Goal: Task Accomplishment & Management: Manage account settings

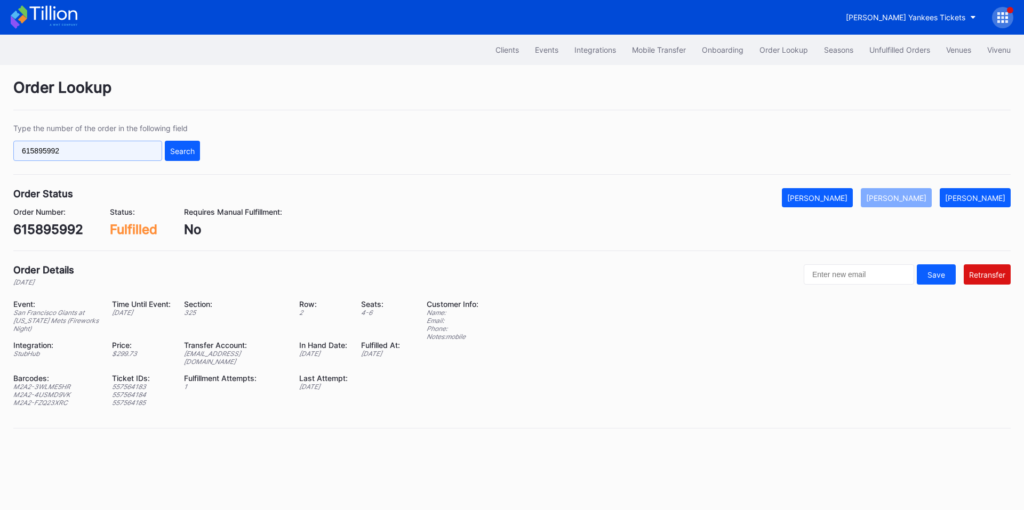
click at [107, 156] on input "615895992" at bounding box center [87, 151] width 149 height 20
paste input "21567258"
click at [186, 155] on div "Search" at bounding box center [182, 151] width 25 height 9
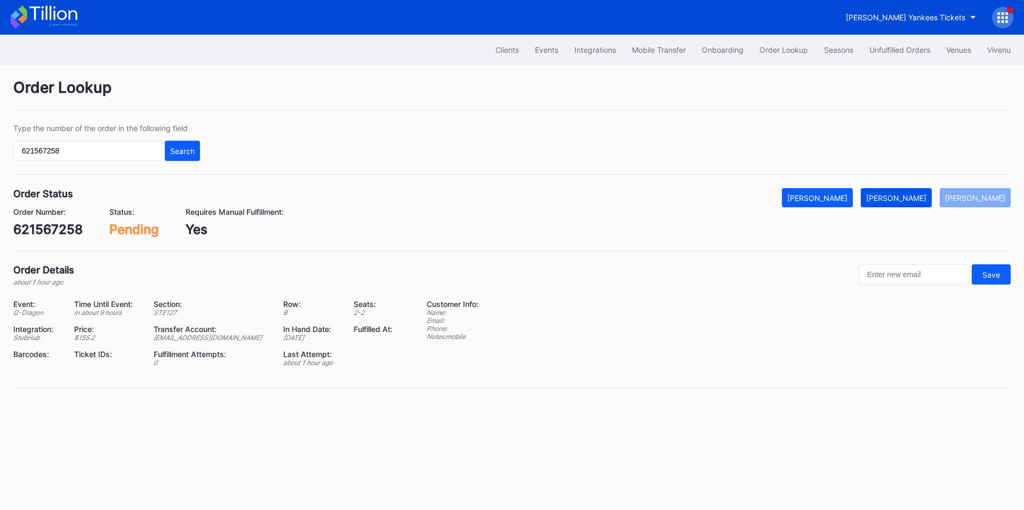
drag, startPoint x: 924, startPoint y: 202, endPoint x: 915, endPoint y: 199, distance: 8.9
click at [924, 202] on div "Mark Fulfilled" at bounding box center [896, 198] width 60 height 9
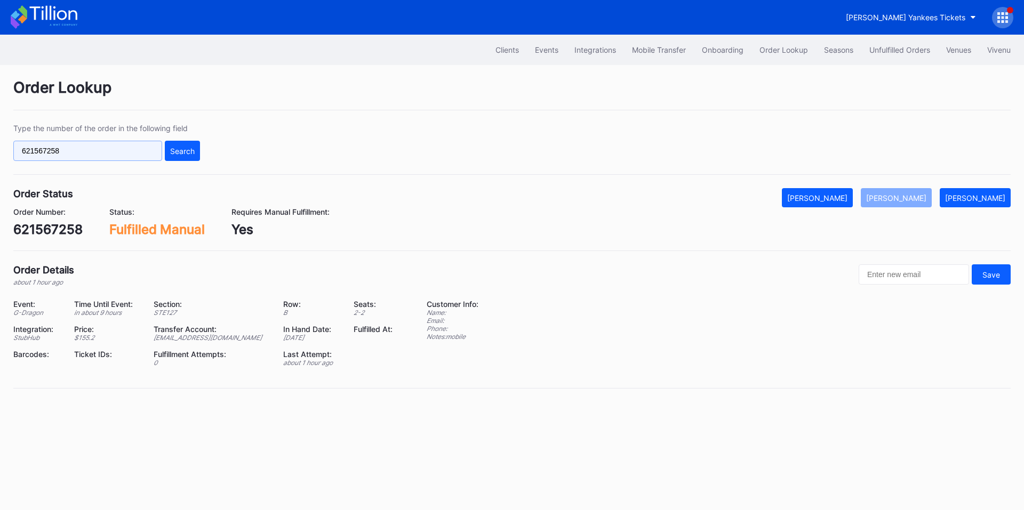
click at [113, 158] on input "621567258" at bounding box center [87, 151] width 149 height 20
paste input "9521"
drag, startPoint x: 174, startPoint y: 151, endPoint x: 332, endPoint y: 70, distance: 177.7
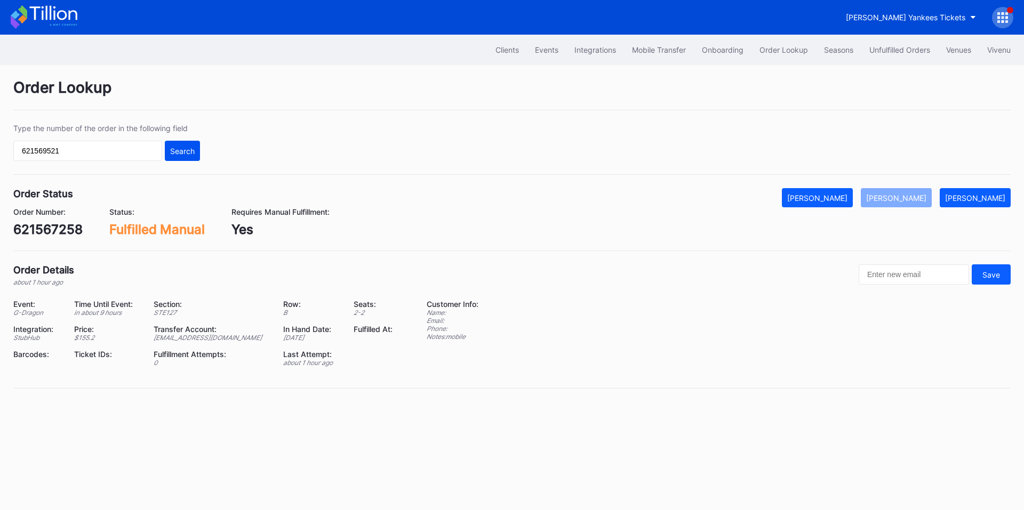
click at [175, 151] on div "Search" at bounding box center [182, 151] width 25 height 9
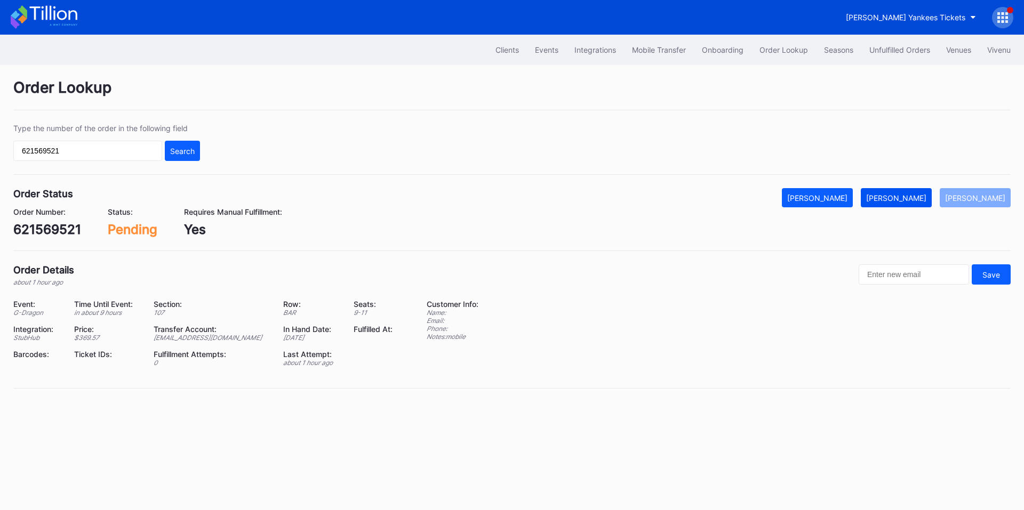
click at [907, 202] on div "[PERSON_NAME]" at bounding box center [896, 198] width 60 height 9
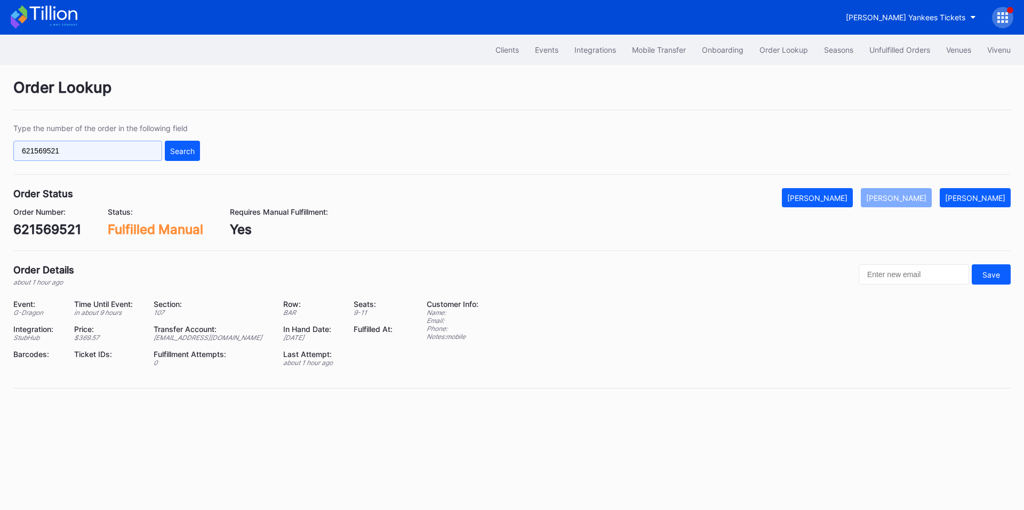
click at [115, 148] on input "621569521" at bounding box center [87, 151] width 149 height 20
paste input "74484"
type input "621574484"
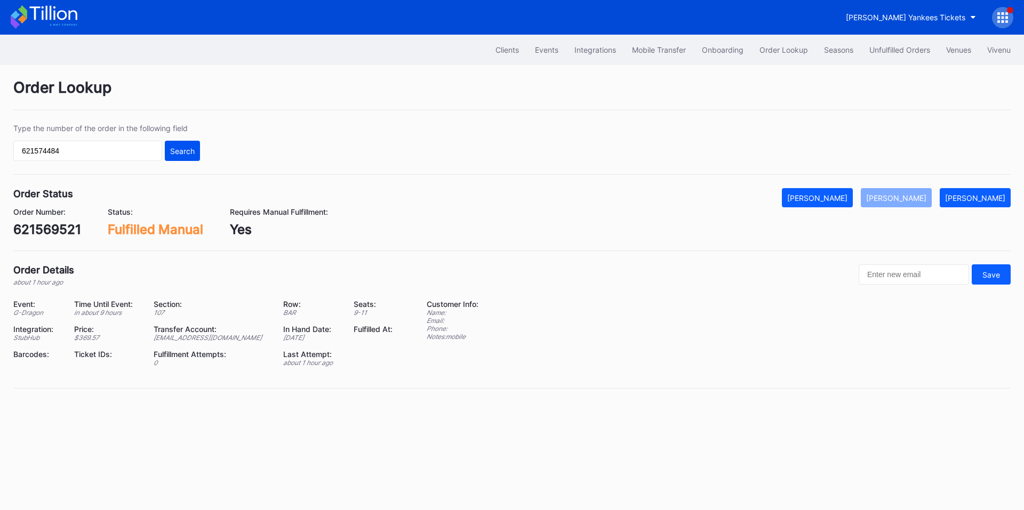
click at [189, 148] on div "Search" at bounding box center [182, 151] width 25 height 9
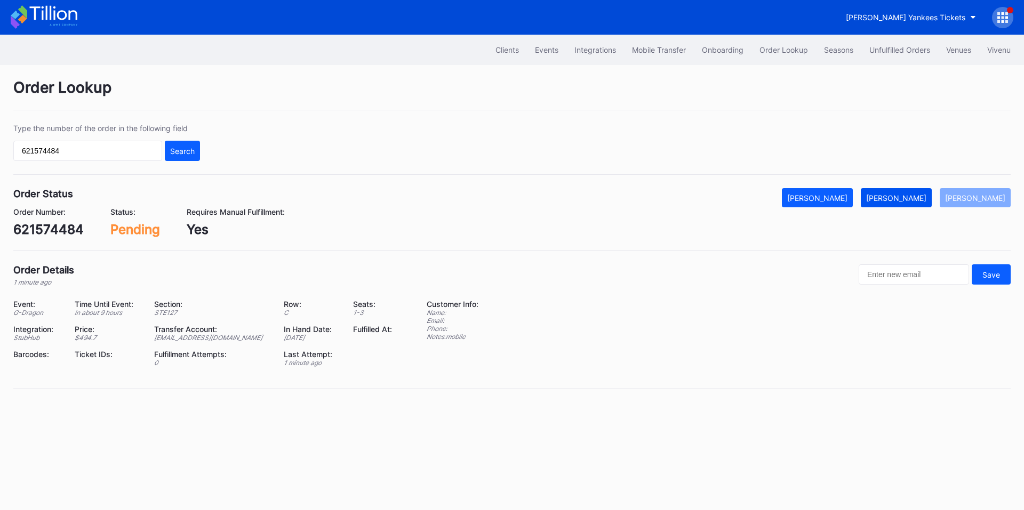
click at [917, 205] on button "Mark Fulfilled" at bounding box center [896, 197] width 71 height 19
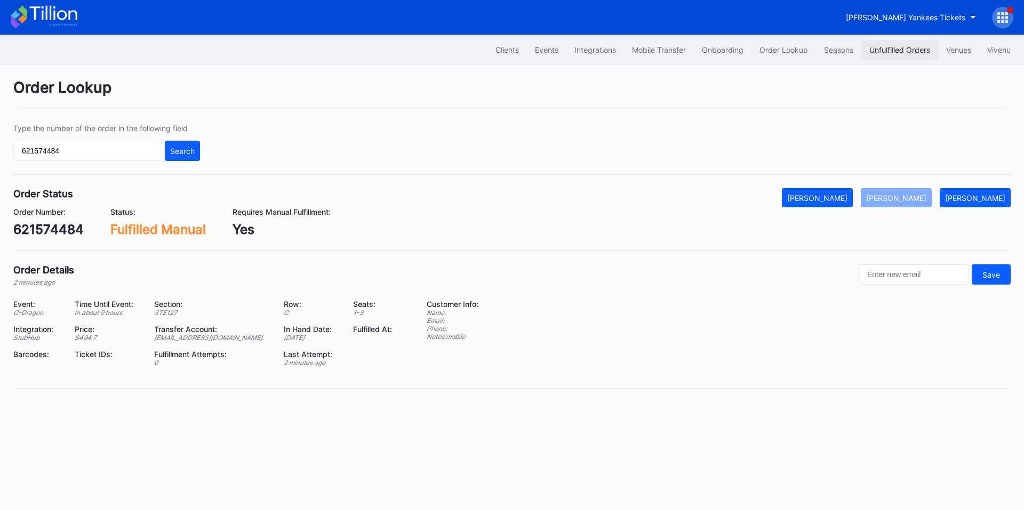
click at [885, 52] on div "Unfulfilled Orders" at bounding box center [899, 49] width 61 height 9
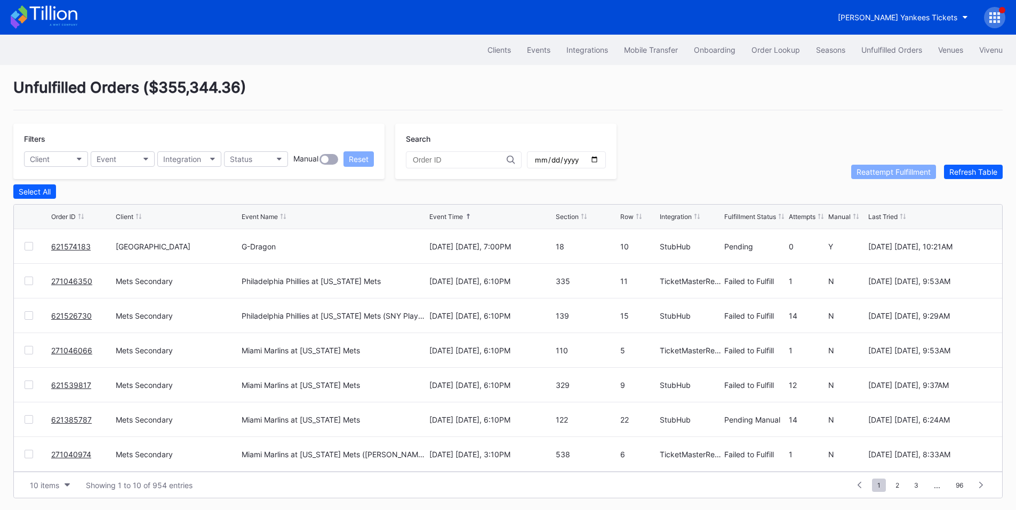
click at [63, 248] on link "621574183" at bounding box center [70, 246] width 39 height 9
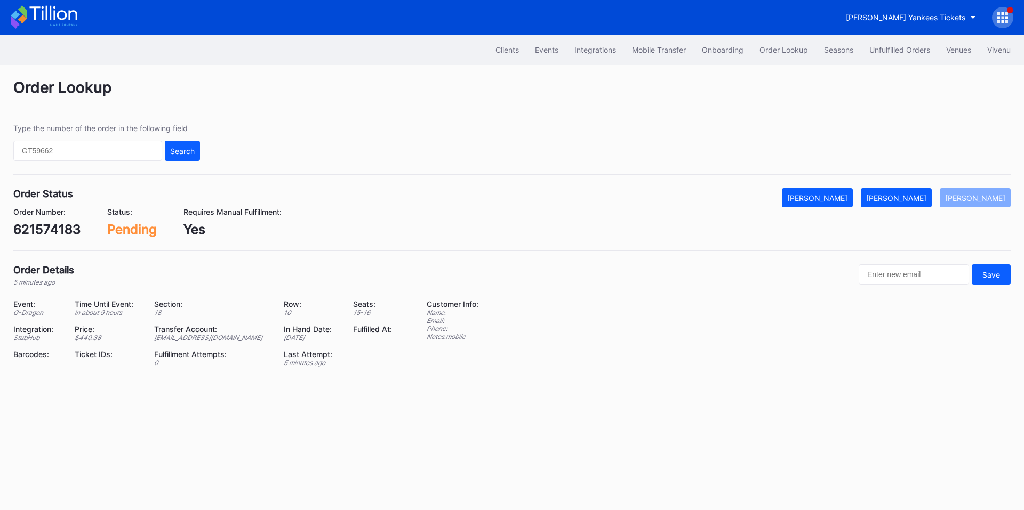
click at [61, 225] on div "621574183" at bounding box center [46, 229] width 67 height 15
copy div "621574183"
click at [904, 204] on button "Mark Fulfilled" at bounding box center [896, 197] width 71 height 19
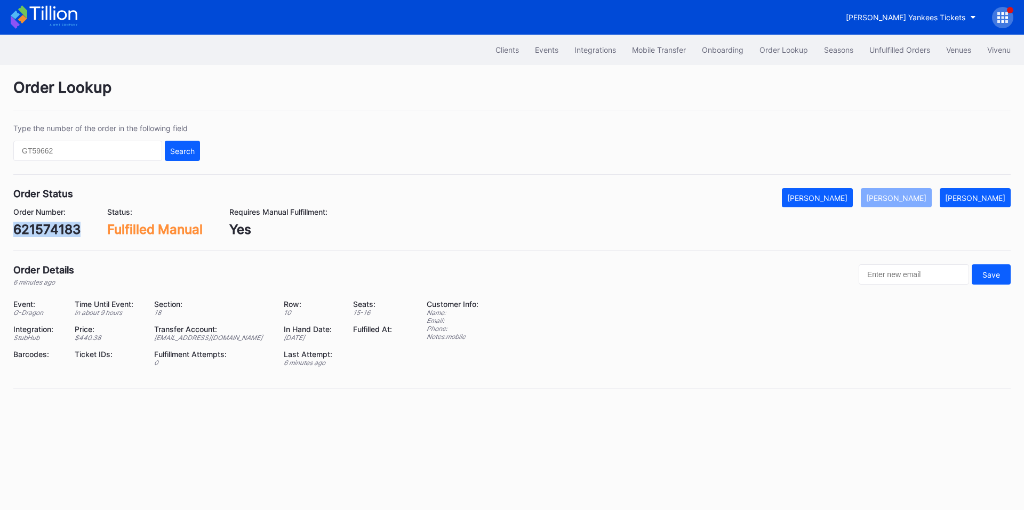
click at [36, 230] on div "621574183" at bounding box center [46, 229] width 67 height 15
click at [125, 150] on input "text" at bounding box center [87, 151] width 149 height 20
paste input "618145496"
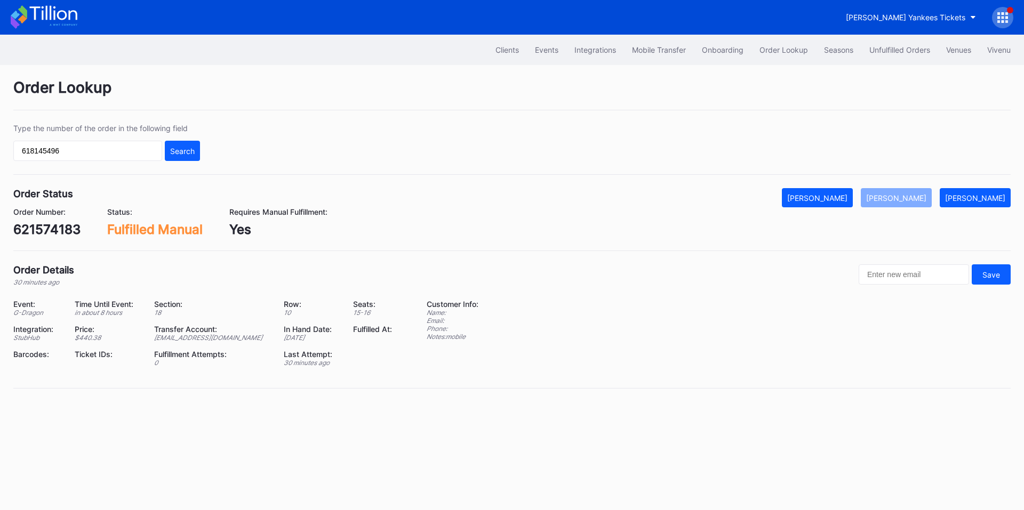
click at [182, 151] on div "Search" at bounding box center [182, 151] width 25 height 9
click at [51, 150] on input "618145496" at bounding box center [87, 151] width 149 height 20
paste input "850840471"
click at [173, 151] on div "Search" at bounding box center [182, 151] width 25 height 9
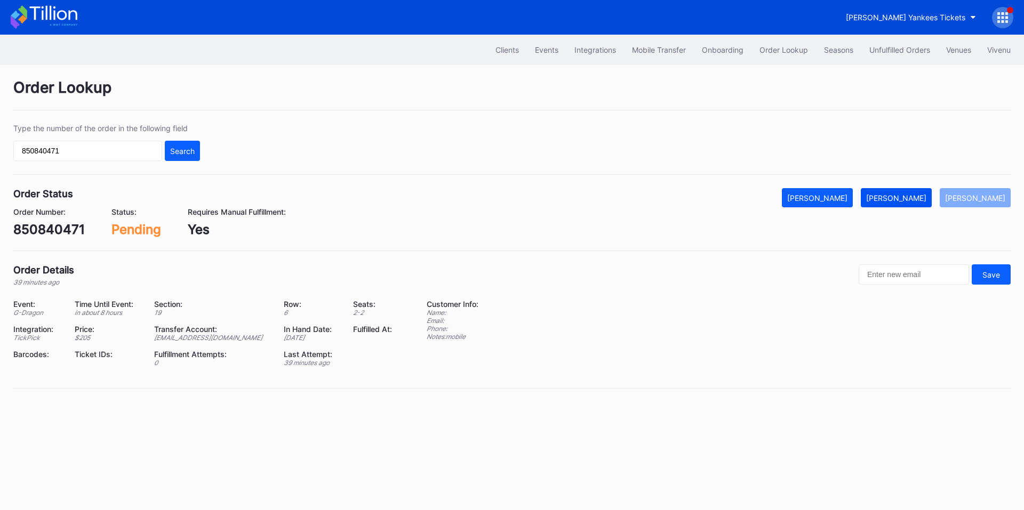
click at [904, 203] on button "Mark Fulfilled" at bounding box center [896, 197] width 71 height 19
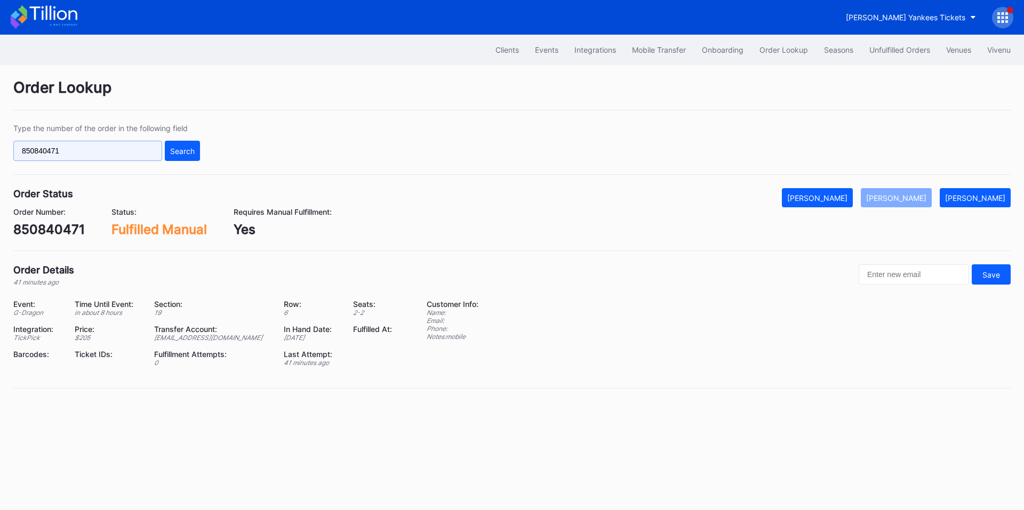
click at [102, 154] on input "850840471" at bounding box center [87, 151] width 149 height 20
paste input "743853793"
click at [186, 147] on div "Search" at bounding box center [182, 151] width 25 height 9
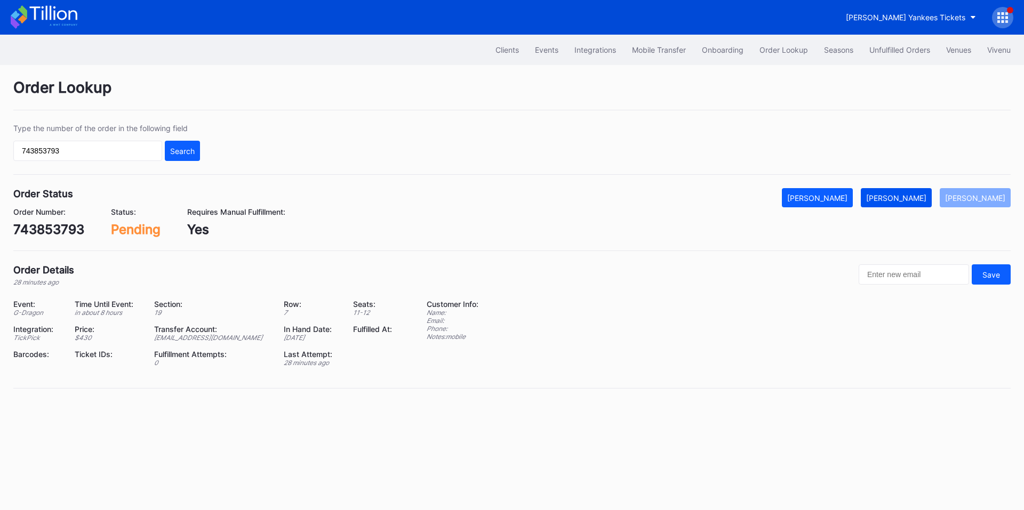
click at [908, 194] on div "Mark Fulfilled" at bounding box center [896, 198] width 60 height 9
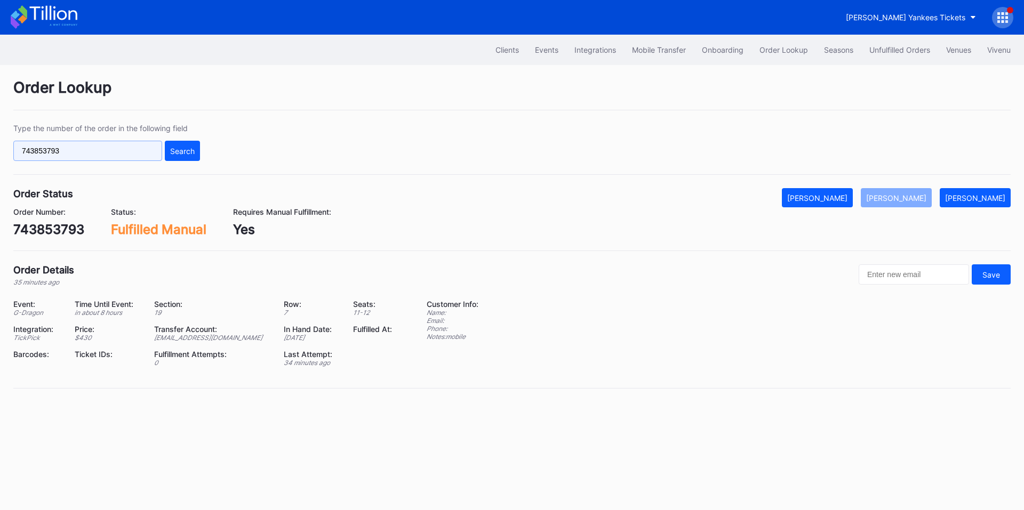
click at [115, 143] on input "743853793" at bounding box center [87, 151] width 149 height 20
paste input "5169292"
click at [191, 152] on div "Search" at bounding box center [182, 151] width 25 height 9
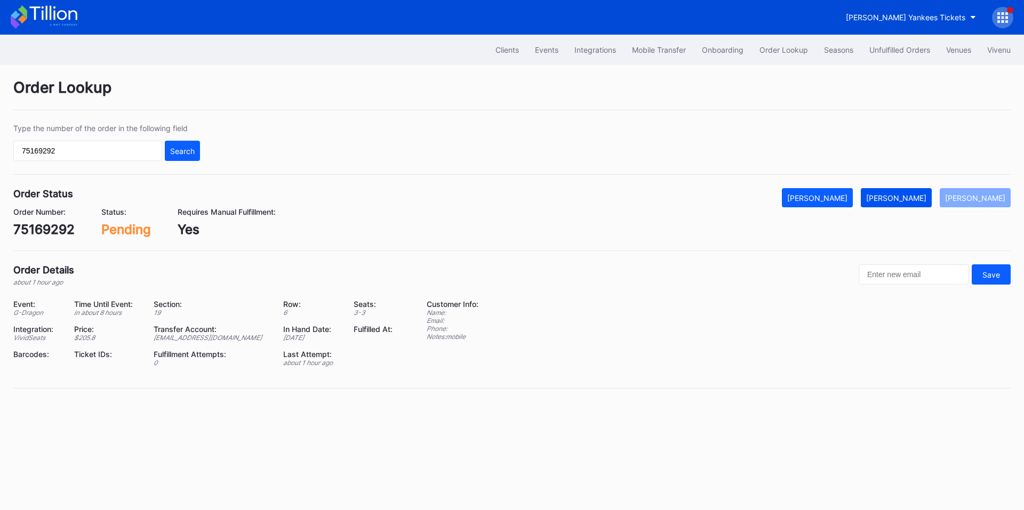
click at [901, 196] on div "Mark Fulfilled" at bounding box center [896, 198] width 60 height 9
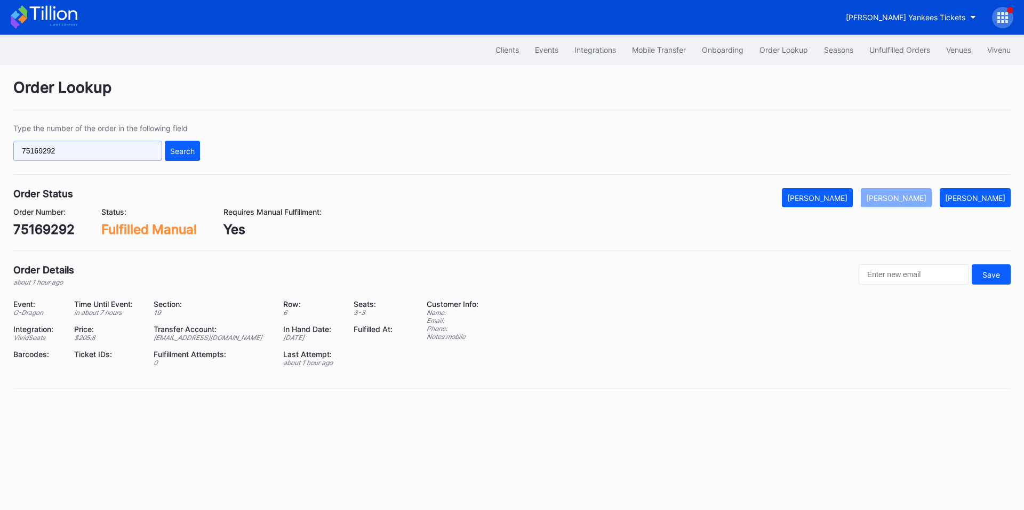
click at [129, 154] on input "75169292" at bounding box center [87, 151] width 149 height 20
paste input "439"
drag, startPoint x: 170, startPoint y: 153, endPoint x: 424, endPoint y: 46, distance: 275.9
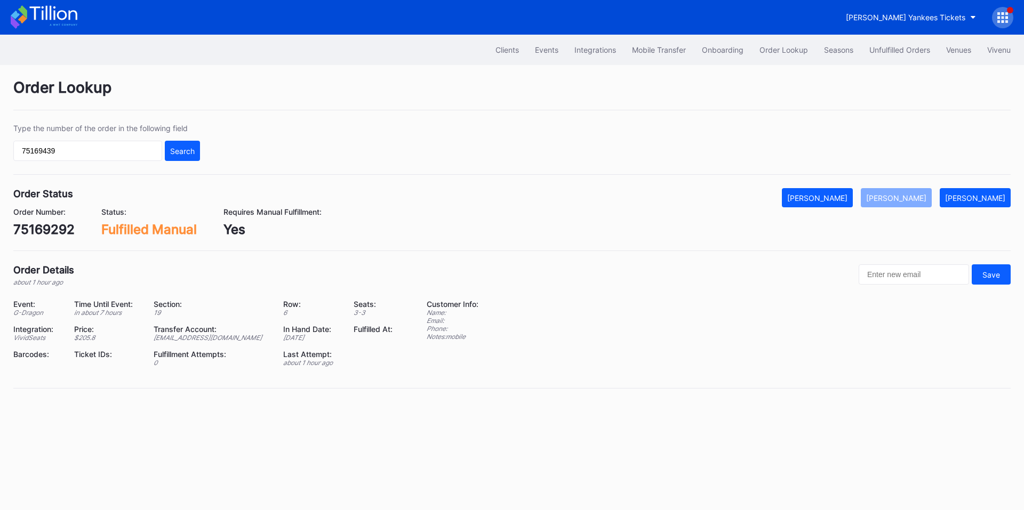
click at [176, 150] on div "Search" at bounding box center [182, 151] width 25 height 9
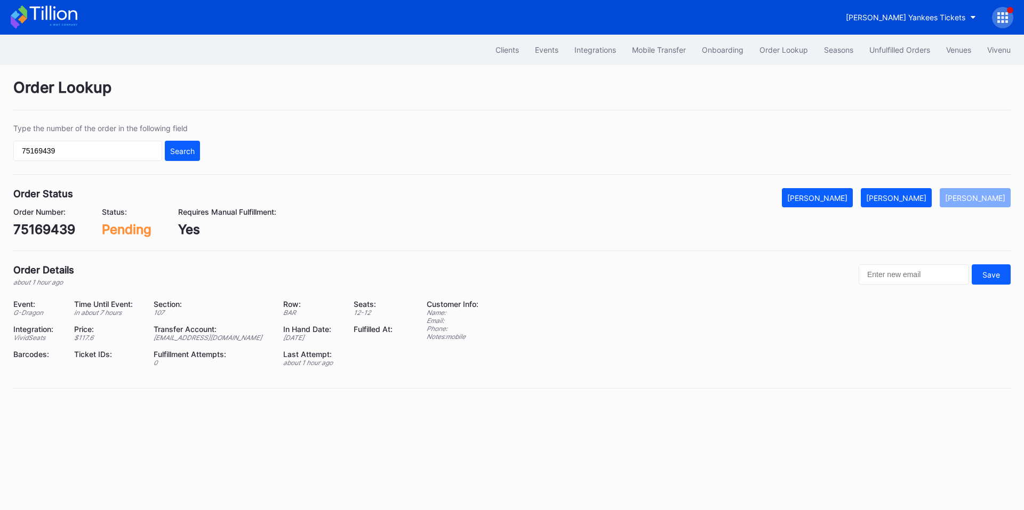
drag, startPoint x: 930, startPoint y: 202, endPoint x: 754, endPoint y: 0, distance: 268.4
click at [927, 201] on div "Mark Fulfilled" at bounding box center [896, 198] width 60 height 9
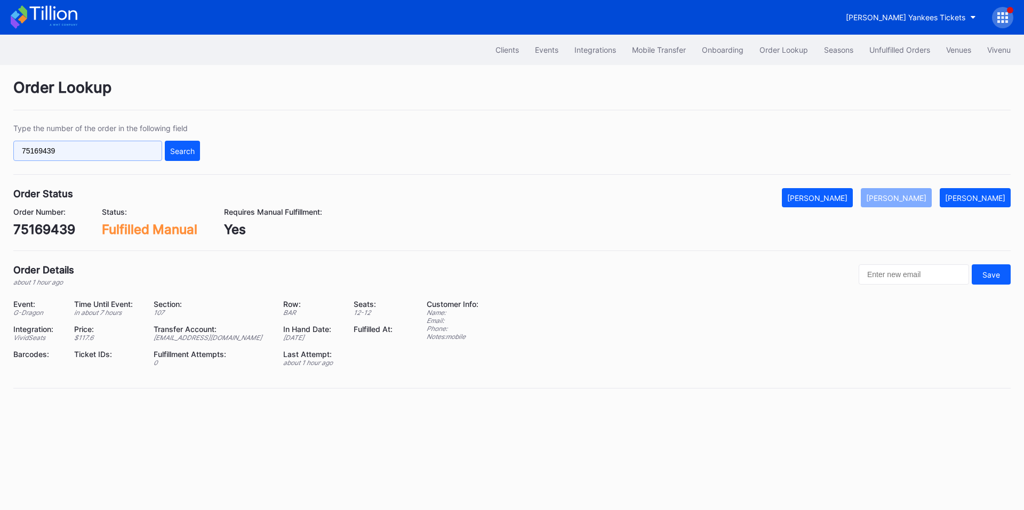
click at [105, 150] on input "75169439" at bounding box center [87, 151] width 149 height 20
paste input "542"
click at [177, 151] on div "Search" at bounding box center [182, 151] width 25 height 9
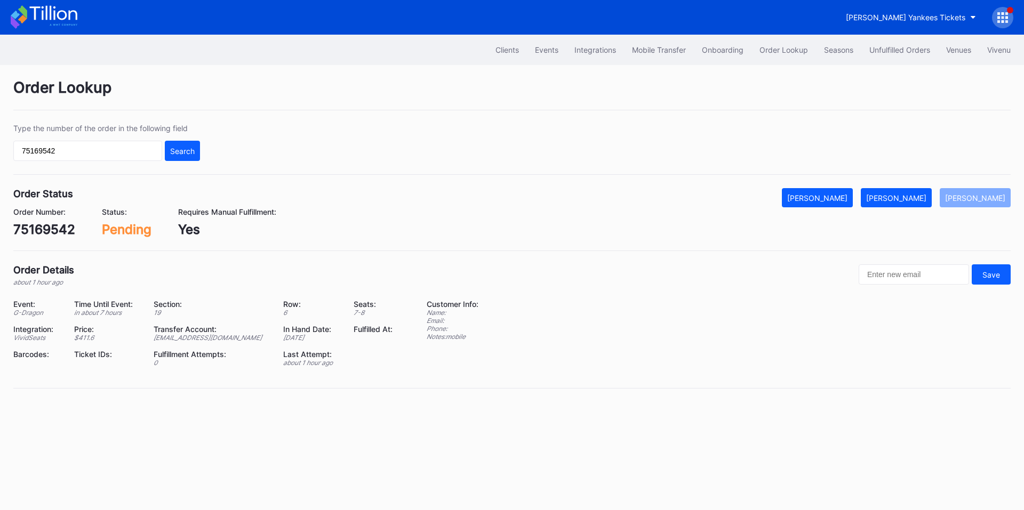
drag, startPoint x: 901, startPoint y: 202, endPoint x: 861, endPoint y: 101, distance: 109.2
click at [901, 202] on div "Mark Fulfilled" at bounding box center [896, 198] width 60 height 9
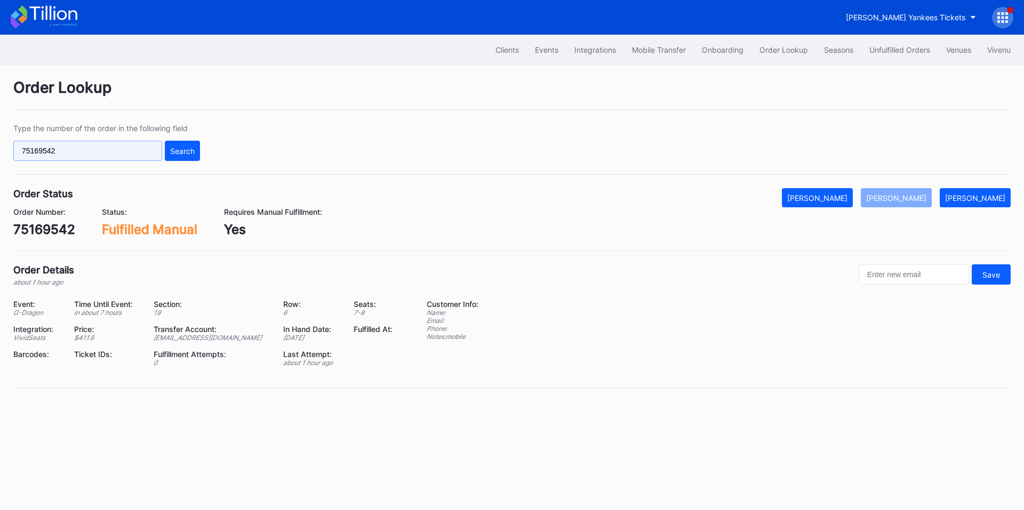
click at [121, 153] on input "75169542" at bounding box center [87, 151] width 149 height 20
paste input "621577704"
type input "621577704"
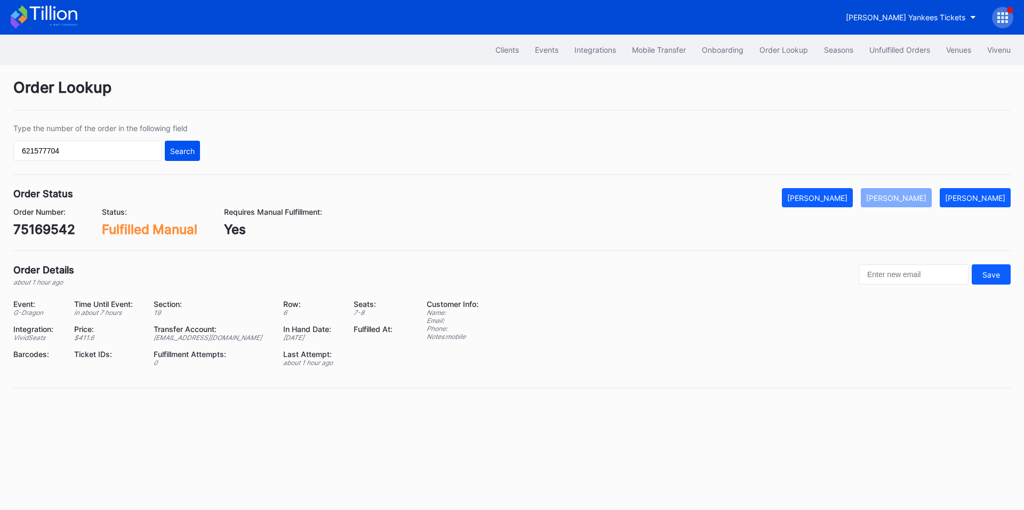
click at [181, 146] on button "Search" at bounding box center [182, 151] width 35 height 20
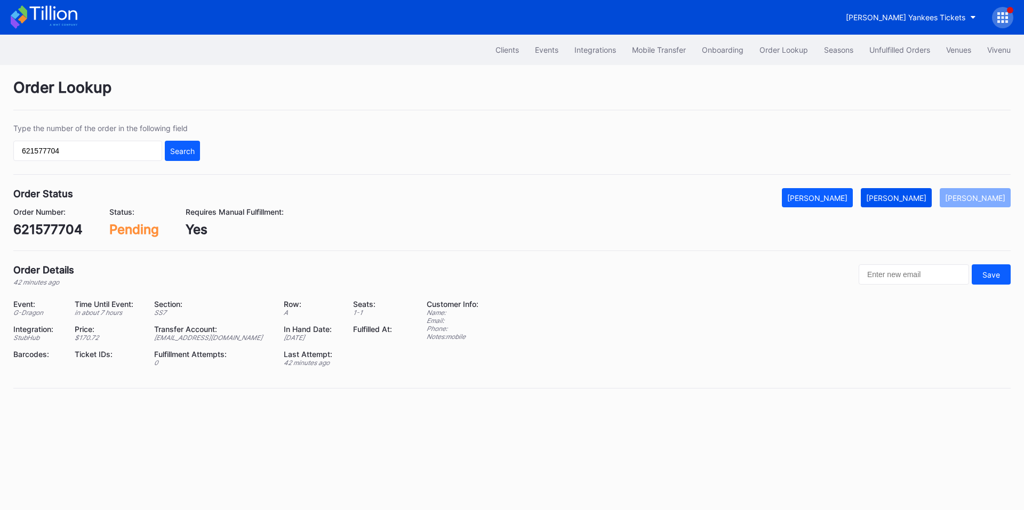
click at [908, 199] on div "Mark Fulfilled" at bounding box center [896, 198] width 60 height 9
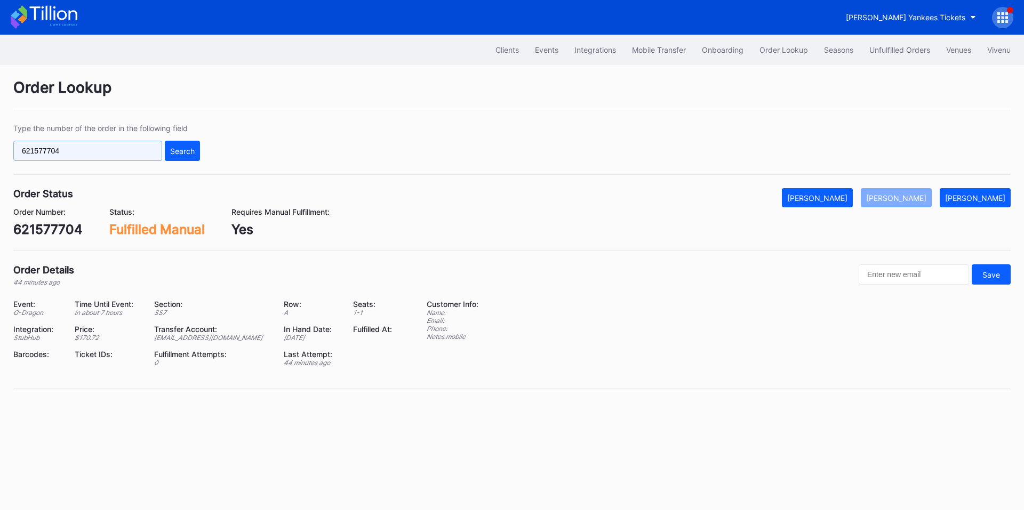
click at [101, 146] on input "621577704" at bounding box center [87, 151] width 149 height 20
paste input "text"
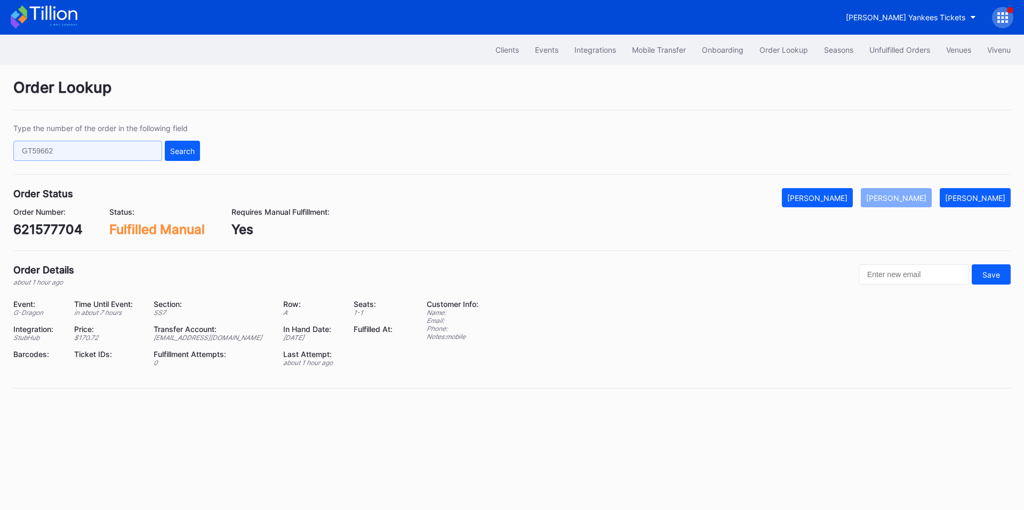
click at [92, 145] on input "text" at bounding box center [87, 151] width 149 height 20
paste input "621578288"
click at [179, 154] on div "Search" at bounding box center [182, 151] width 25 height 9
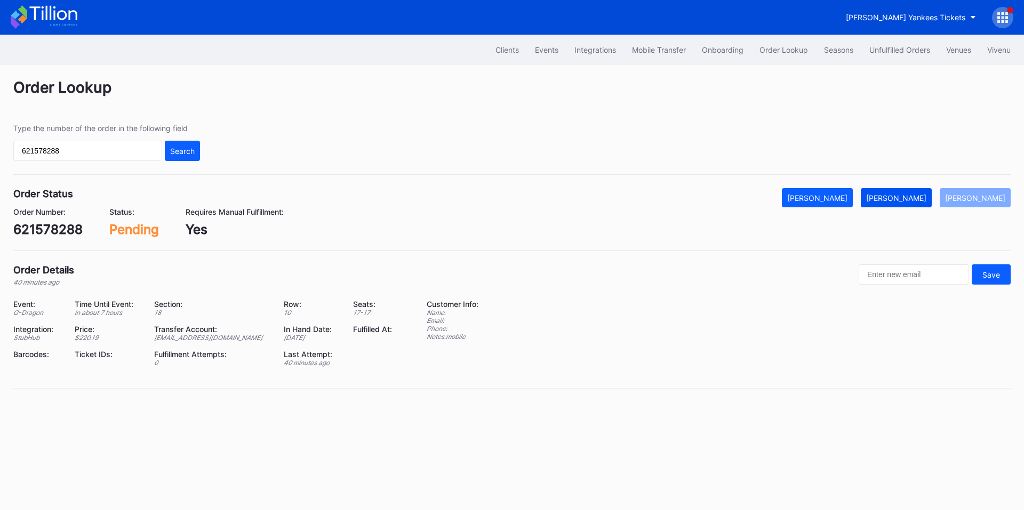
click at [911, 195] on div "Mark Fulfilled" at bounding box center [896, 198] width 60 height 9
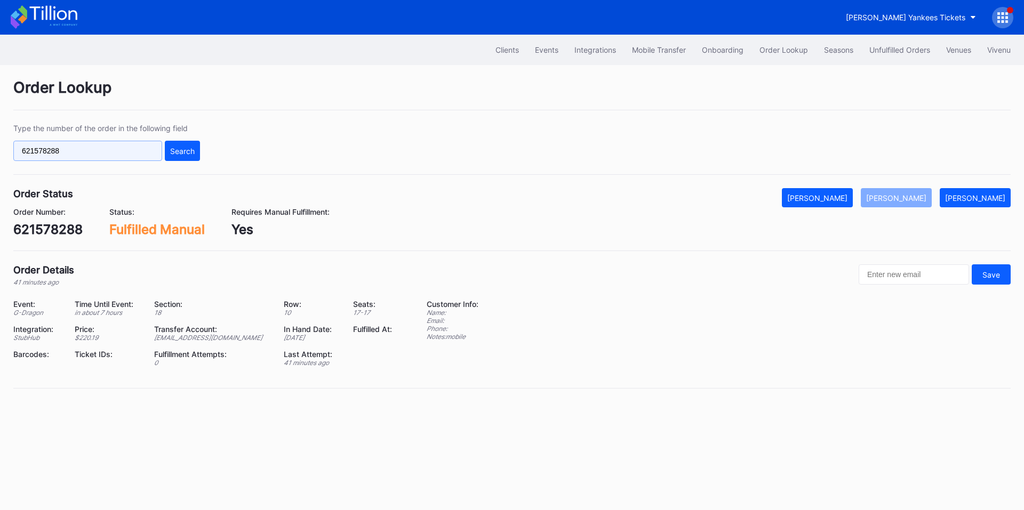
click at [89, 149] on input "621578288" at bounding box center [87, 151] width 149 height 20
paste input "743853793"
type input "743853793"
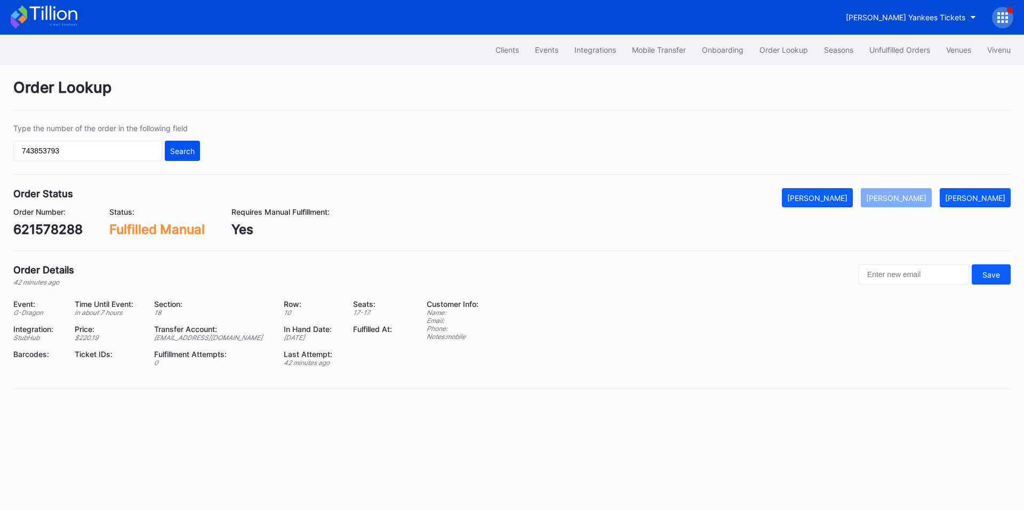
click at [172, 151] on div "Search" at bounding box center [182, 151] width 25 height 9
click at [911, 53] on div "Unfulfilled Orders" at bounding box center [899, 49] width 61 height 9
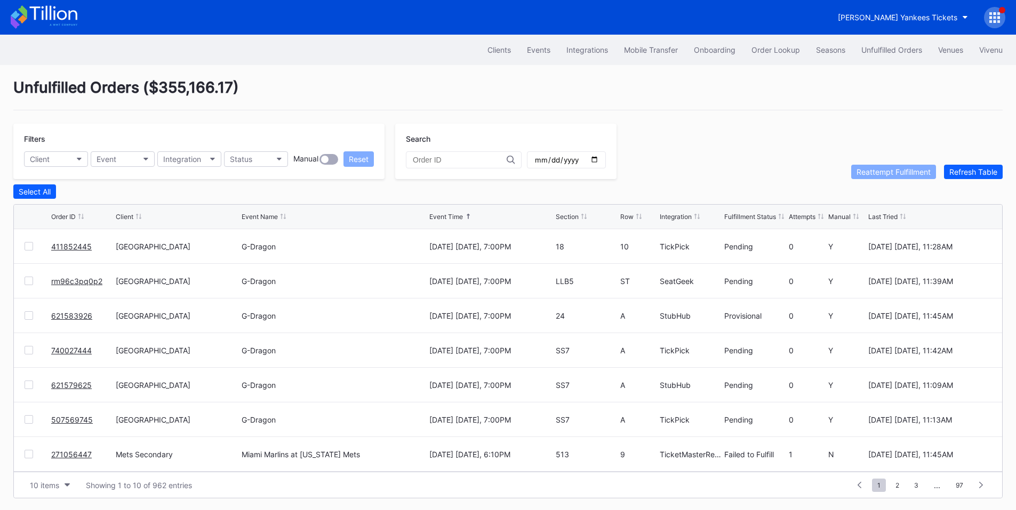
click at [599, 162] on input "date" at bounding box center [566, 160] width 65 height 10
type input "2025-08-23"
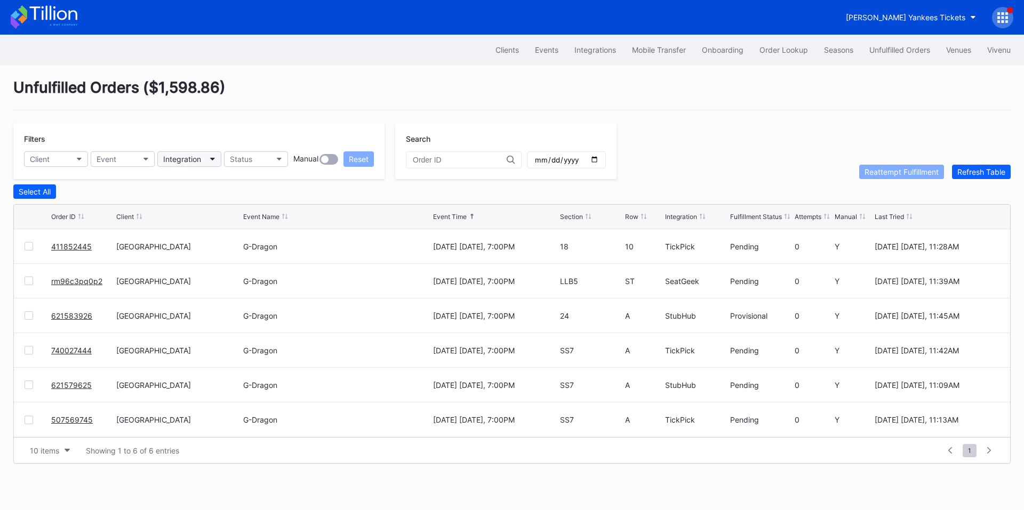
click at [203, 161] on button "Integration" at bounding box center [189, 158] width 64 height 15
click at [199, 207] on div "Gametime" at bounding box center [182, 206] width 35 height 9
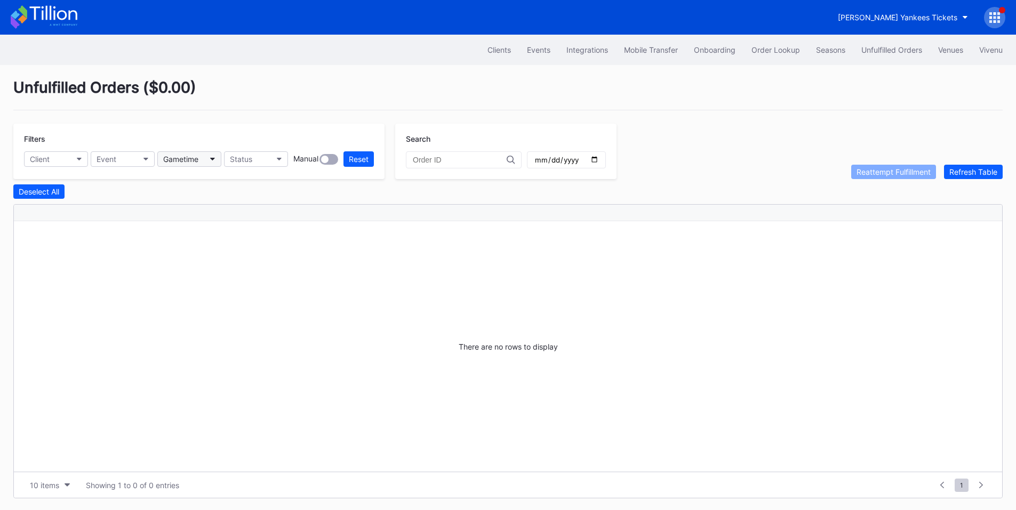
click at [212, 162] on button "Gametime" at bounding box center [189, 158] width 64 height 15
click at [202, 224] on div "SeatGeek" at bounding box center [219, 227] width 124 height 20
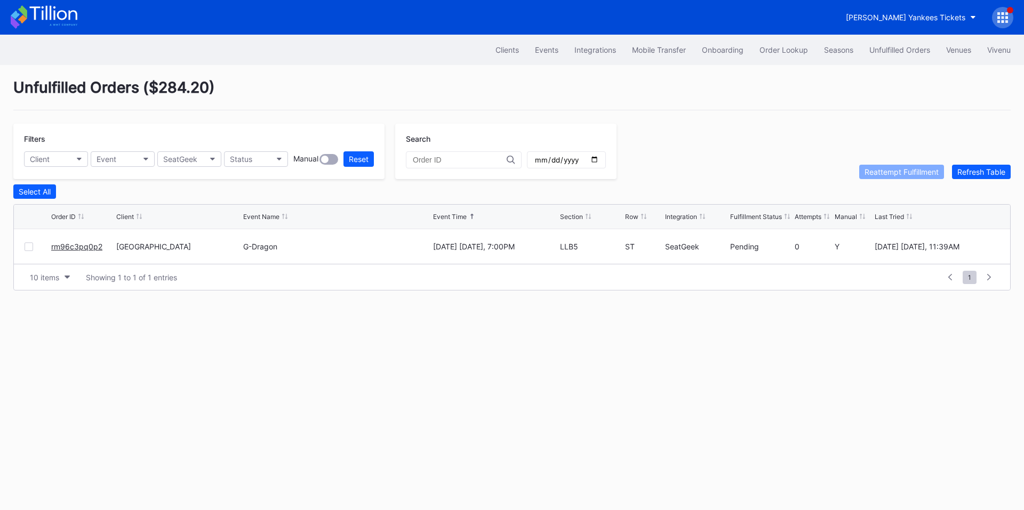
click at [83, 249] on link "rm96c3pq0p2" at bounding box center [76, 246] width 51 height 9
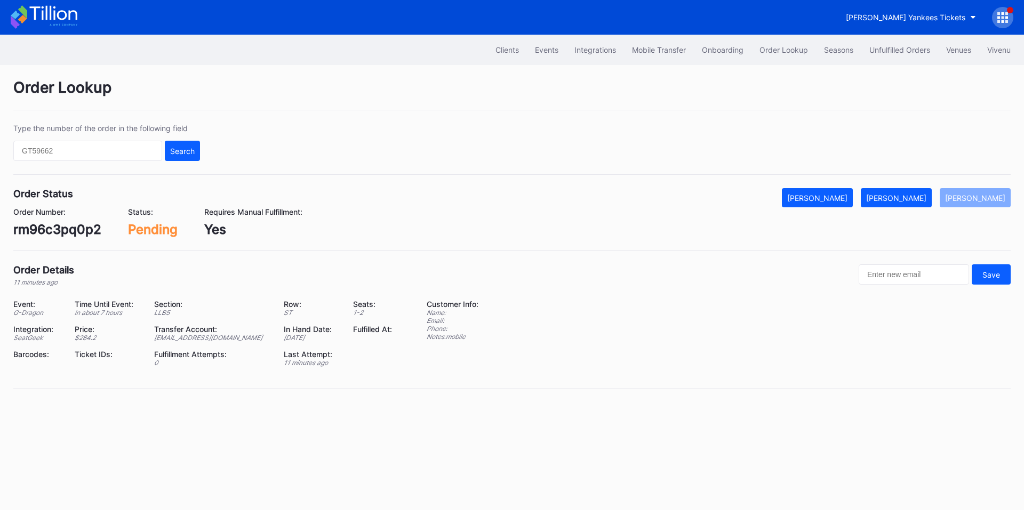
click at [73, 232] on div "rm96c3pq0p2" at bounding box center [57, 229] width 88 height 15
copy div "rm96c3pq0p2"
click at [910, 194] on div "[PERSON_NAME]" at bounding box center [896, 198] width 60 height 9
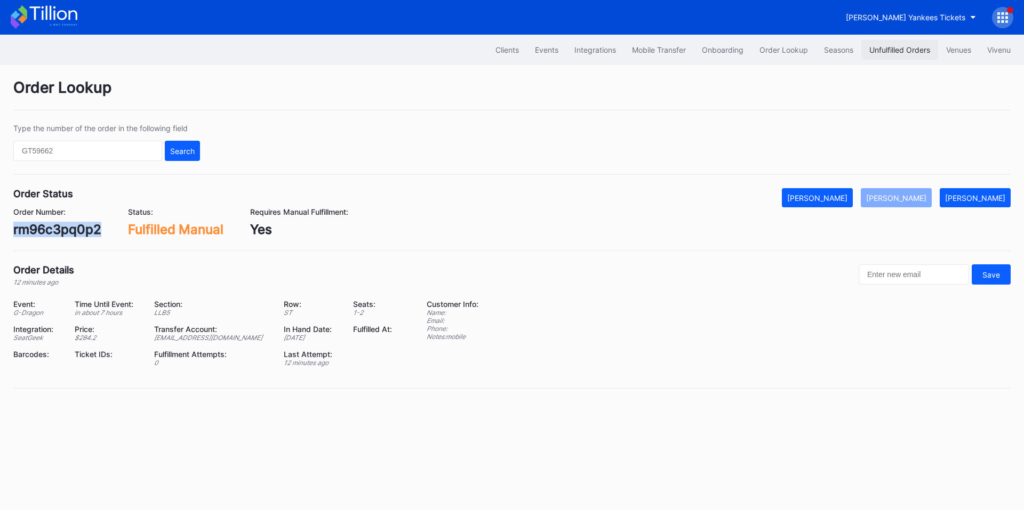
click at [903, 48] on div "Unfulfilled Orders" at bounding box center [899, 49] width 61 height 9
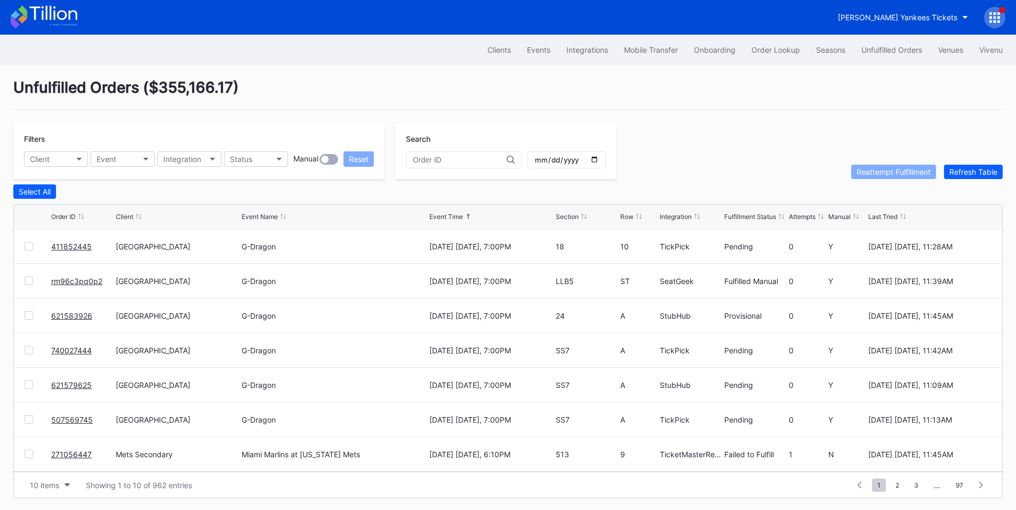
click at [599, 163] on input "date" at bounding box center [566, 160] width 65 height 10
type input "[DATE]"
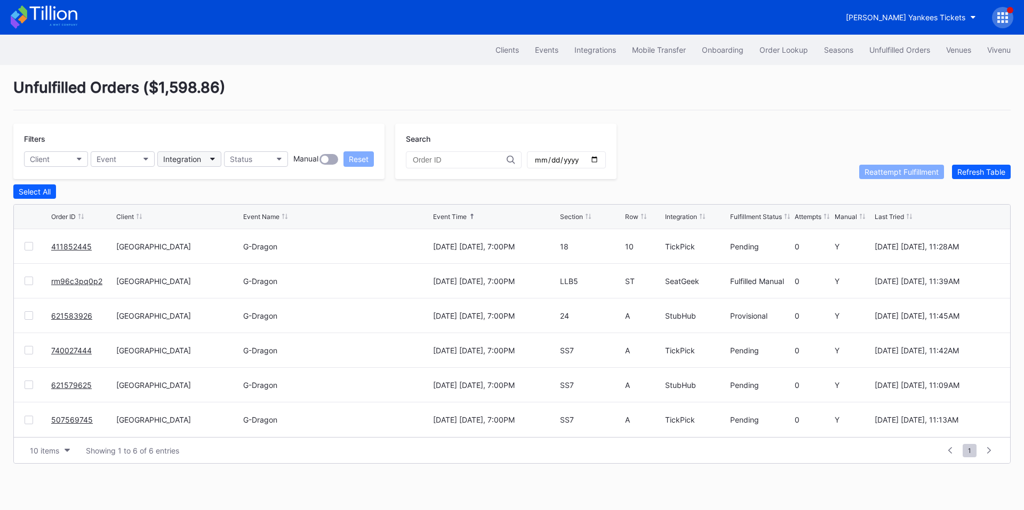
click at [194, 152] on button "Integration" at bounding box center [189, 158] width 64 height 15
click at [193, 227] on div "SeatGeek" at bounding box center [182, 226] width 34 height 9
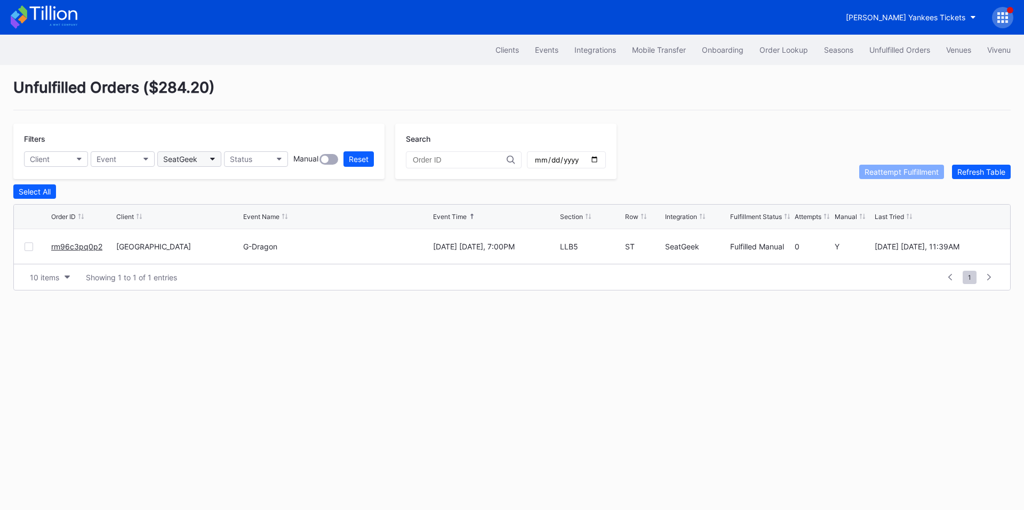
click at [209, 156] on button "SeatGeek" at bounding box center [189, 158] width 64 height 15
click at [207, 243] on div "StubHub" at bounding box center [219, 246] width 124 height 20
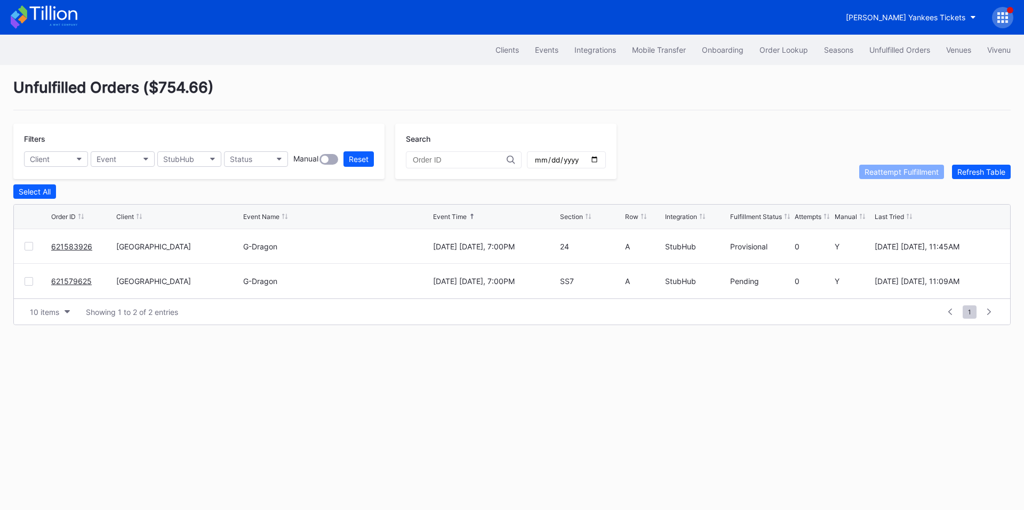
drag, startPoint x: 65, startPoint y: 283, endPoint x: 76, endPoint y: 278, distance: 12.0
click at [191, 158] on div "StubHub" at bounding box center [178, 159] width 31 height 9
click at [190, 262] on div "TickPick" at bounding box center [180, 265] width 30 height 9
drag, startPoint x: 86, startPoint y: 283, endPoint x: 125, endPoint y: 249, distance: 52.5
drag, startPoint x: 77, startPoint y: 284, endPoint x: 124, endPoint y: 251, distance: 57.1
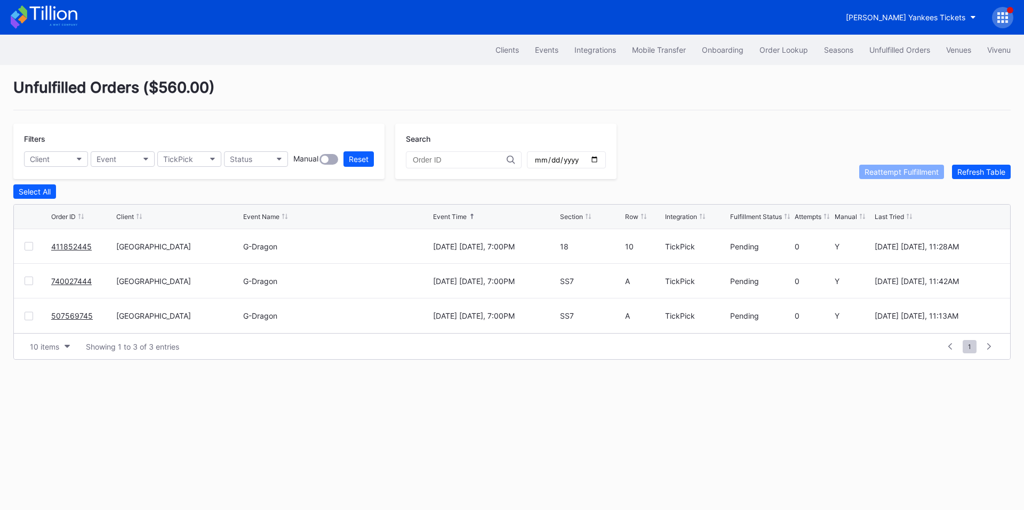
drag, startPoint x: 67, startPoint y: 318, endPoint x: 129, endPoint y: 273, distance: 76.0
click at [192, 166] on button "TickPick" at bounding box center [189, 158] width 64 height 15
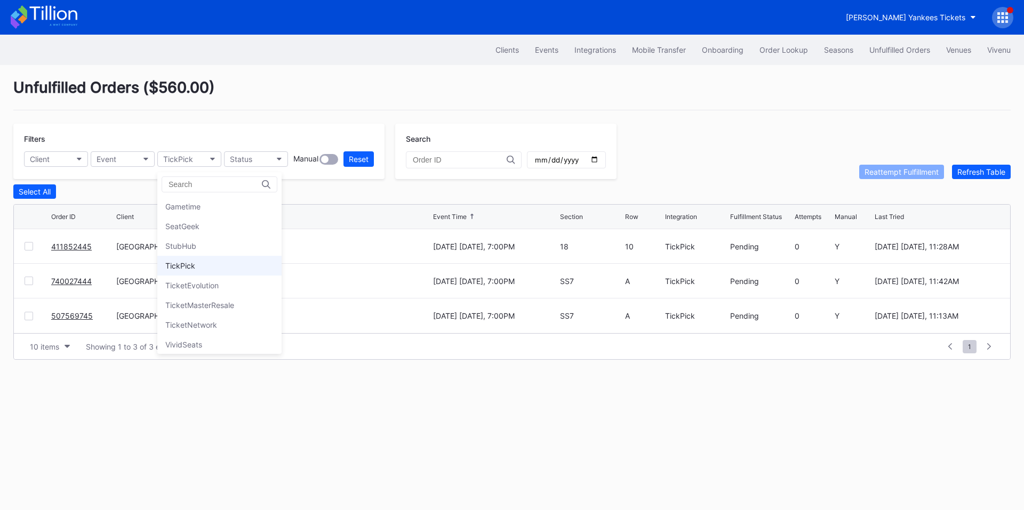
click at [196, 269] on div "TickPick" at bounding box center [219, 266] width 124 height 20
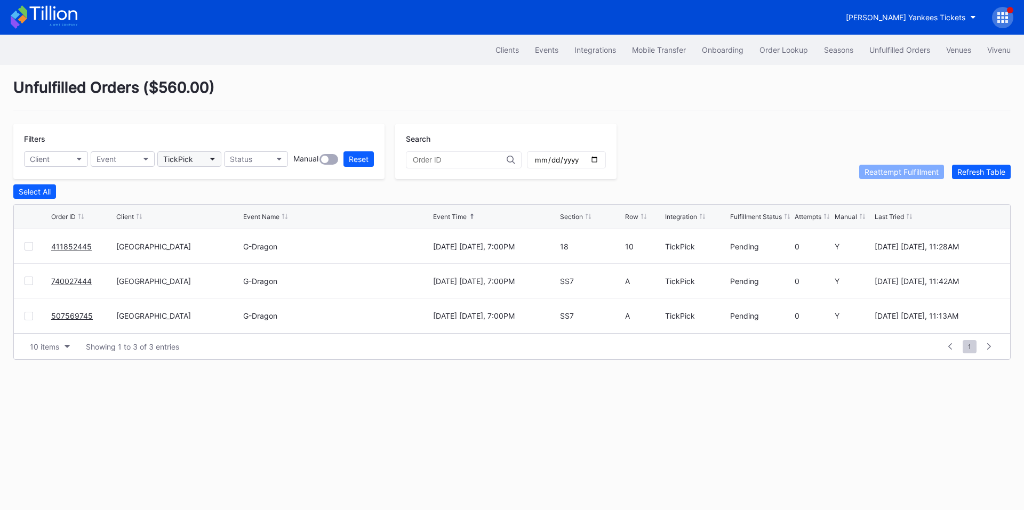
click at [203, 158] on button "TickPick" at bounding box center [189, 158] width 64 height 15
click at [194, 342] on div "VividSeats" at bounding box center [183, 344] width 37 height 9
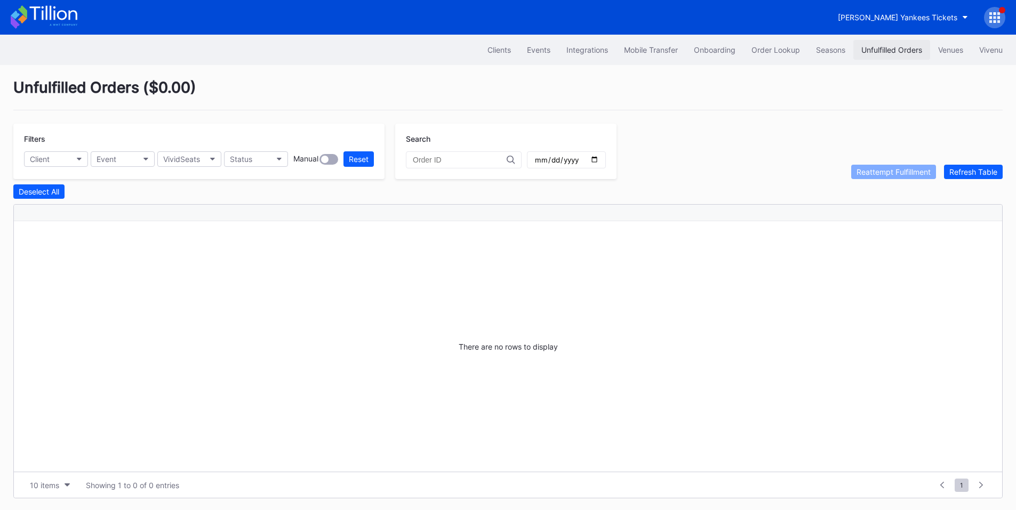
click at [865, 46] on div "Unfulfilled Orders" at bounding box center [891, 49] width 61 height 9
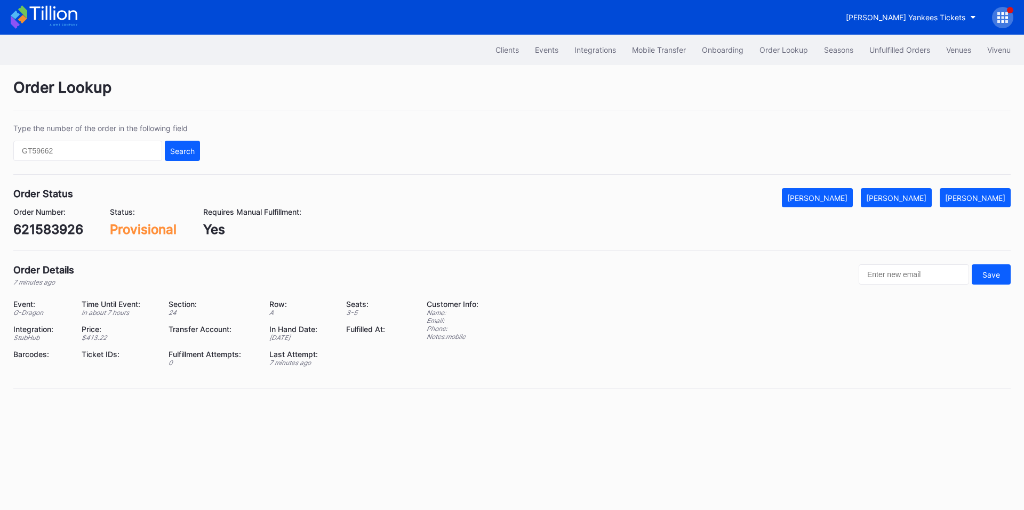
click at [52, 233] on div "621583926" at bounding box center [48, 229] width 70 height 15
copy div "621583926"
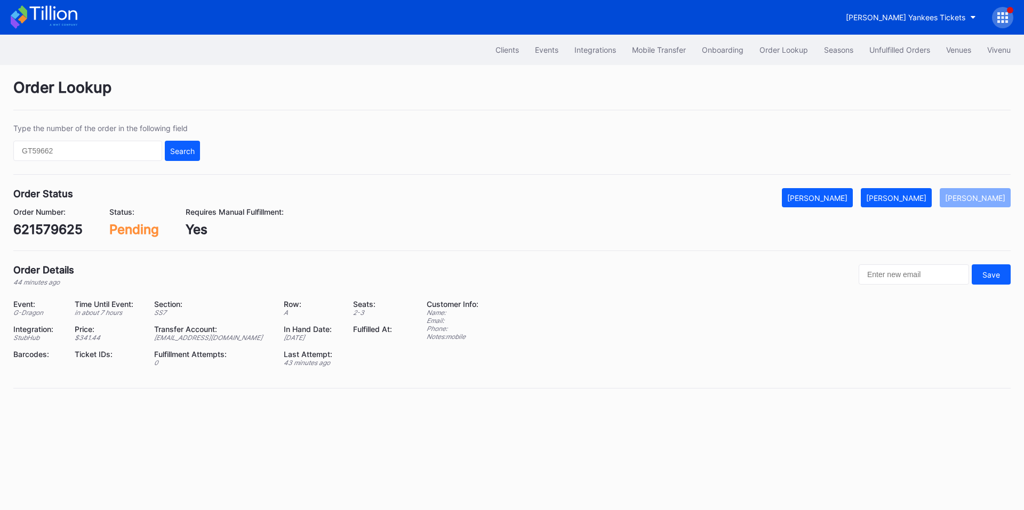
click at [57, 228] on div "621579625" at bounding box center [47, 229] width 69 height 15
copy div "621579625"
click at [908, 201] on div "[PERSON_NAME]" at bounding box center [896, 198] width 60 height 9
click at [46, 228] on div "411852445" at bounding box center [47, 229] width 69 height 15
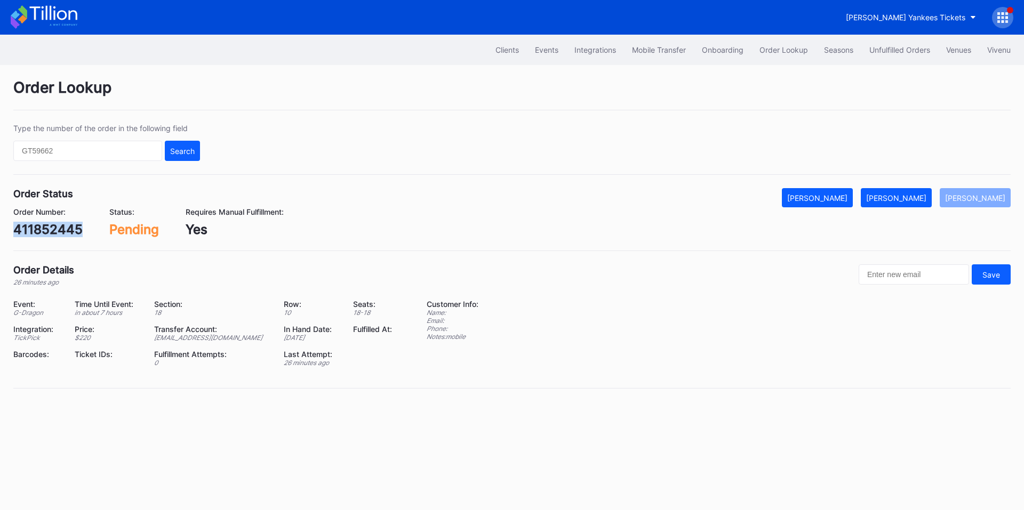
click at [46, 228] on div "411852445" at bounding box center [47, 229] width 69 height 15
copy div "411852445"
drag, startPoint x: 913, startPoint y: 194, endPoint x: 842, endPoint y: 48, distance: 162.0
click at [913, 194] on div "[PERSON_NAME]" at bounding box center [896, 198] width 60 height 9
click at [57, 235] on div "740027444" at bounding box center [49, 229] width 73 height 15
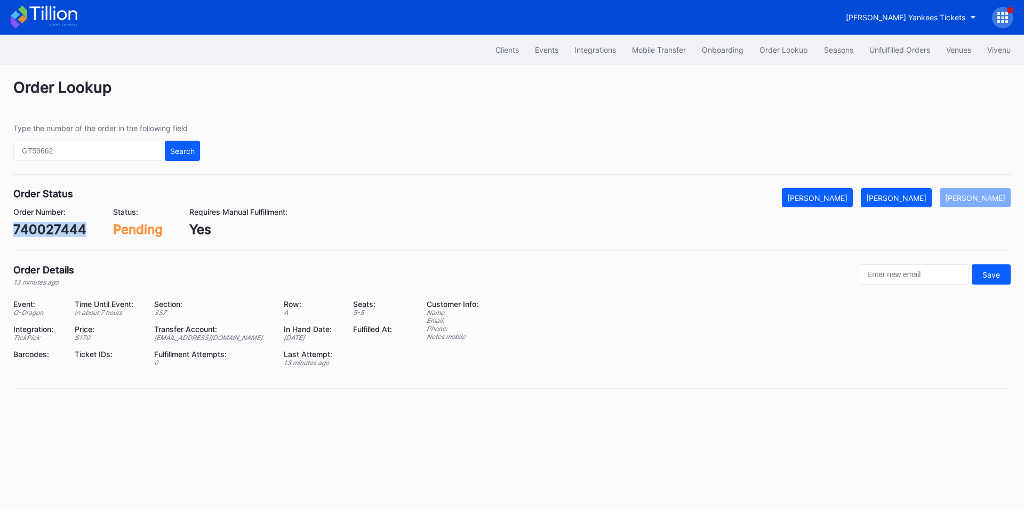
click at [57, 235] on div "740027444" at bounding box center [49, 229] width 73 height 15
copy div "740027444"
click at [911, 201] on div "[PERSON_NAME]" at bounding box center [896, 198] width 60 height 9
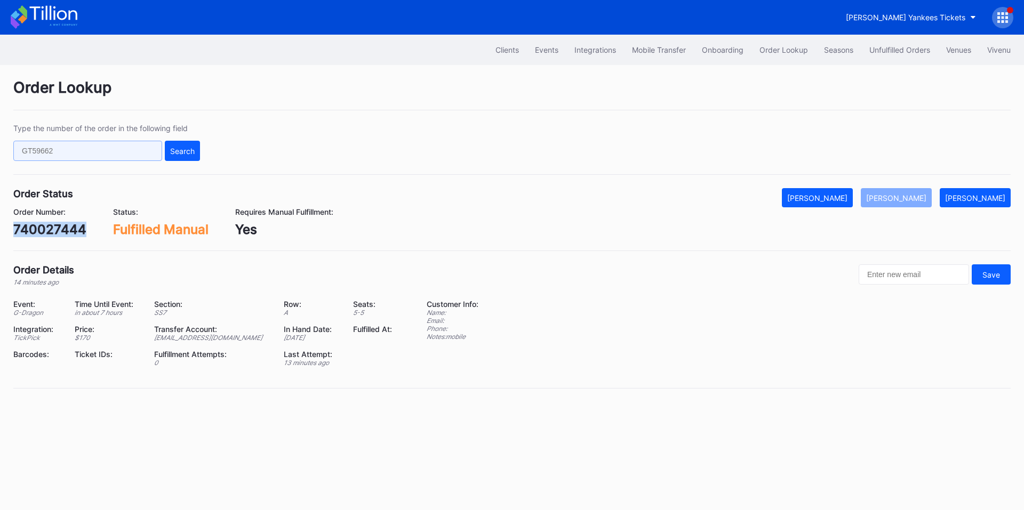
click at [142, 154] on input "text" at bounding box center [87, 151] width 149 height 20
paste input "621579625"
type input "621579625"
click at [173, 153] on div "Search" at bounding box center [182, 151] width 25 height 9
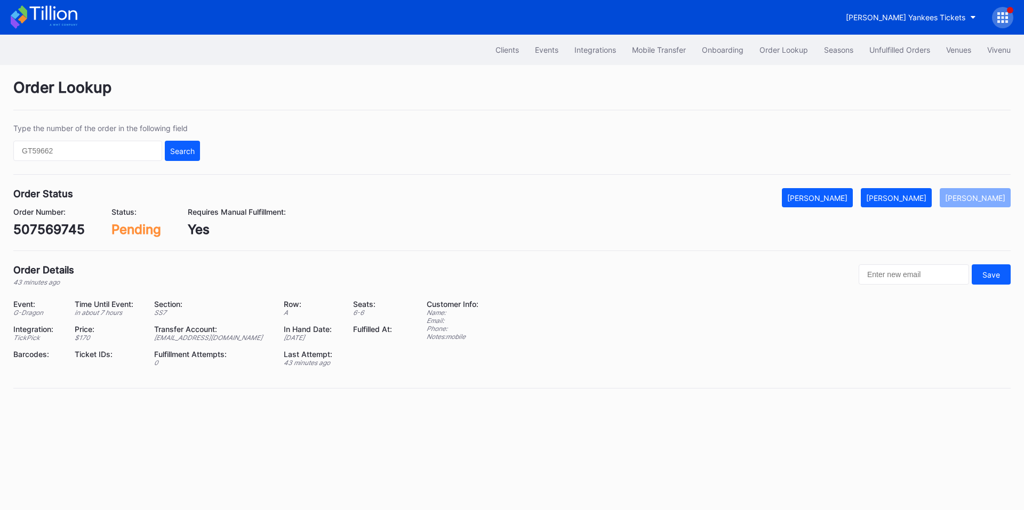
click at [63, 230] on div "507569745" at bounding box center [48, 229] width 71 height 15
copy div "507569745"
click at [905, 199] on div "[PERSON_NAME]" at bounding box center [896, 198] width 60 height 9
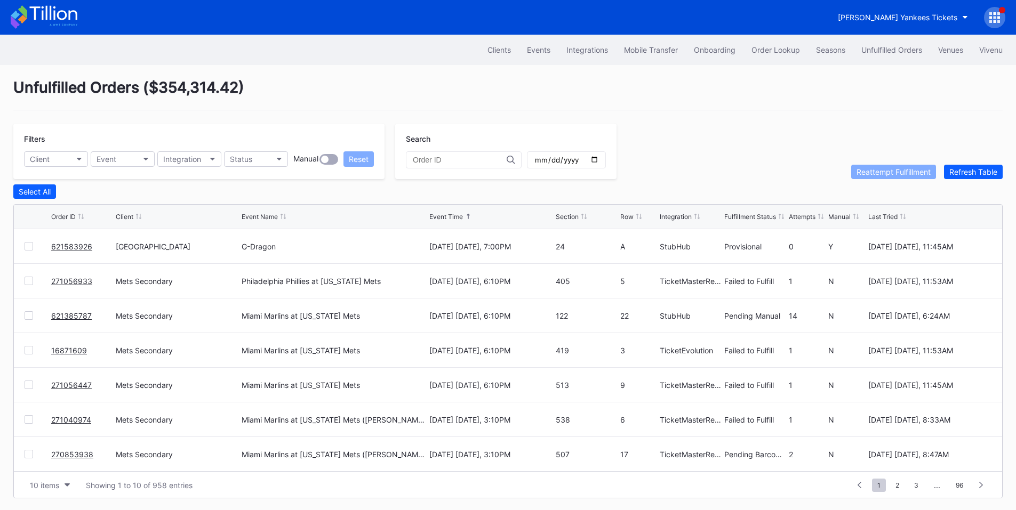
click at [699, 116] on div "Unfulfilled Orders ( $354,314.42 ) Filters Client Event Integration Status Manu…" at bounding box center [508, 288] width 1016 height 447
click at [907, 16] on div "[PERSON_NAME] Yankees Tickets" at bounding box center [897, 17] width 119 height 9
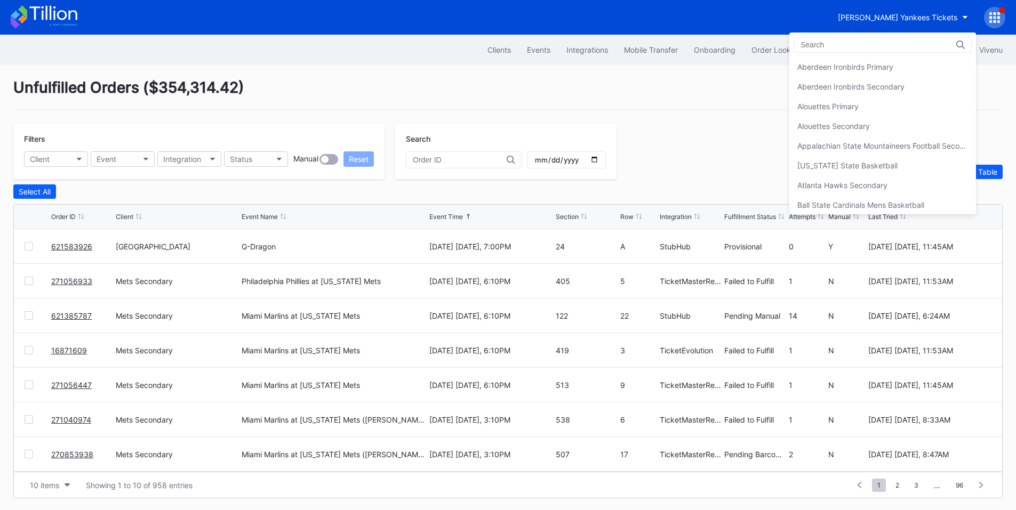
scroll to position [711, 0]
click at [843, 69] on div "[PERSON_NAME] Yankees Tickets" at bounding box center [857, 66] width 121 height 9
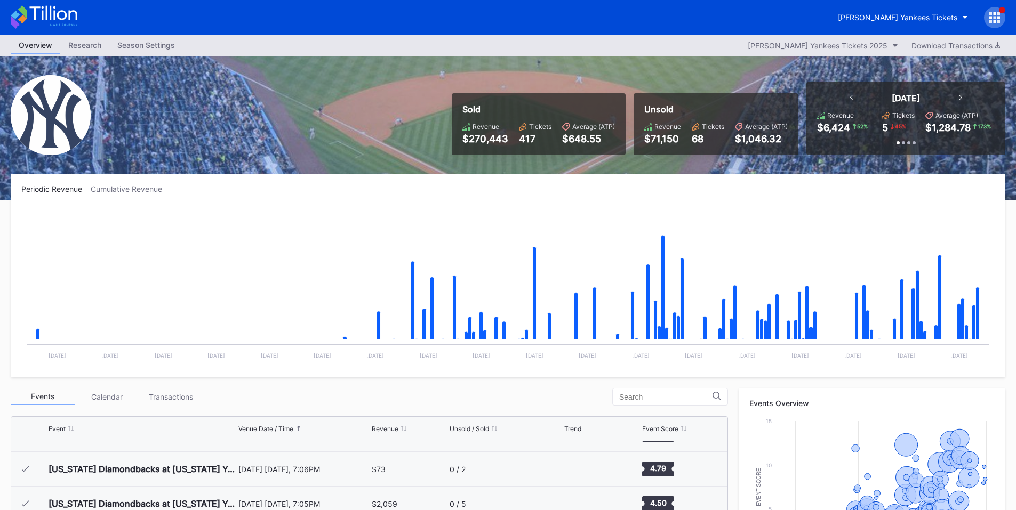
scroll to position [3883, 0]
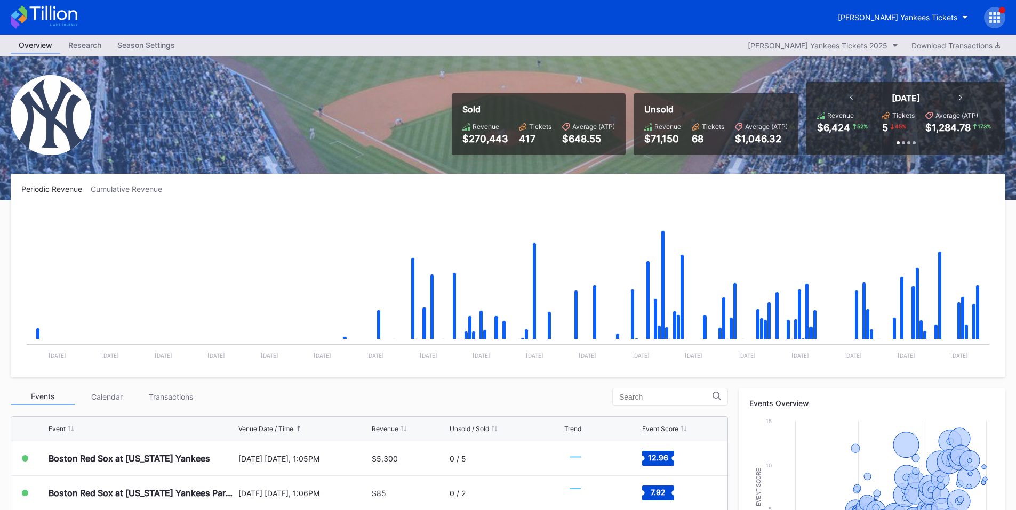
click at [350, 467] on div "[DATE] [DATE], 1:05PM" at bounding box center [303, 459] width 131 height 34
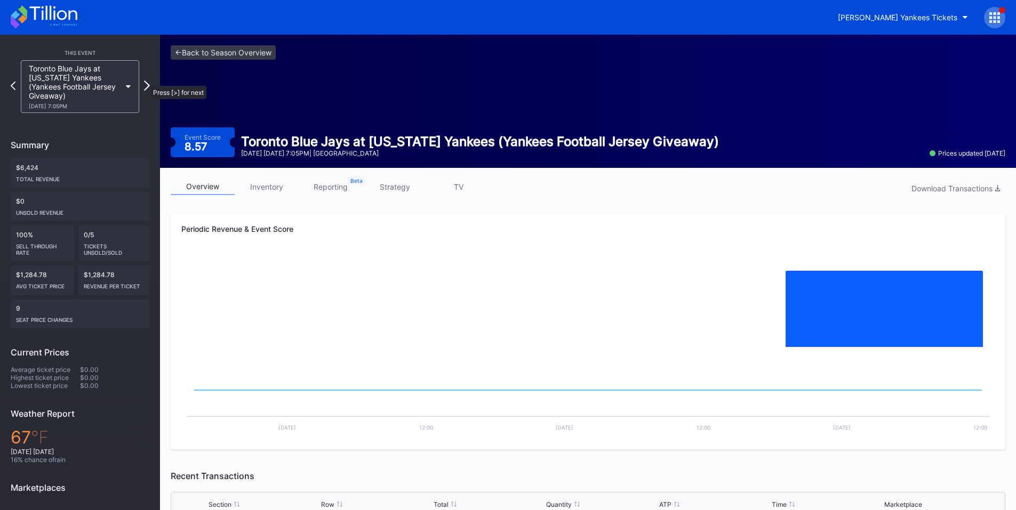
click at [145, 81] on icon at bounding box center [147, 86] width 6 height 10
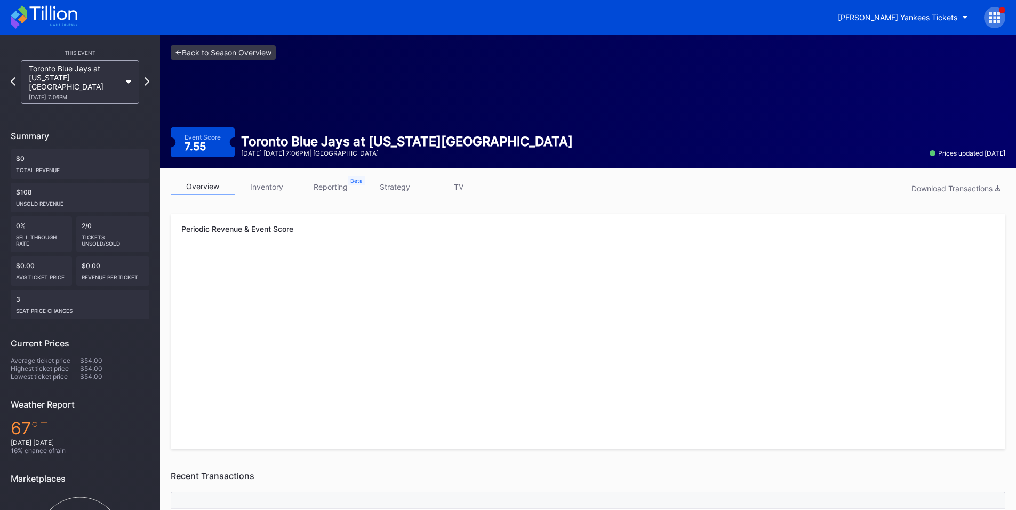
click at [996, 16] on icon at bounding box center [994, 17] width 11 height 11
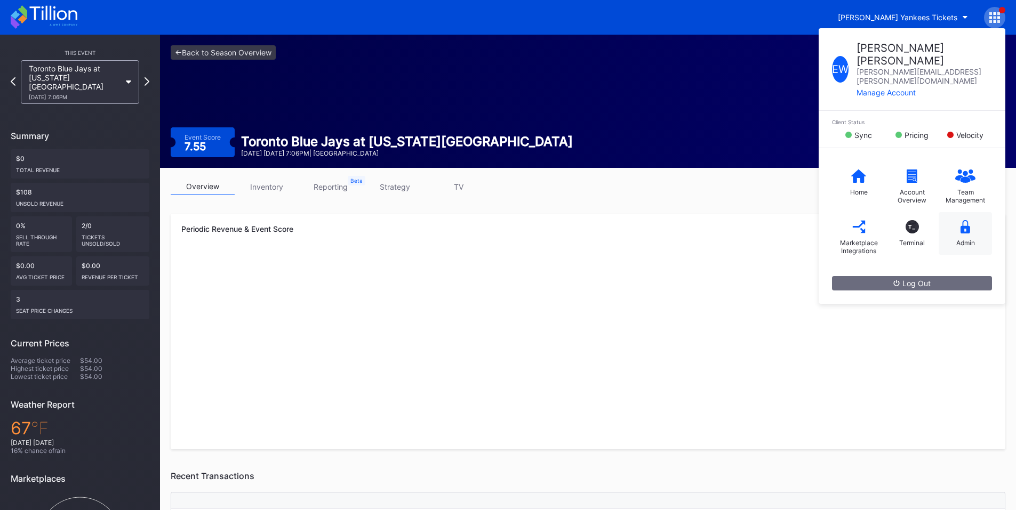
click at [970, 212] on div "Admin" at bounding box center [965, 233] width 53 height 43
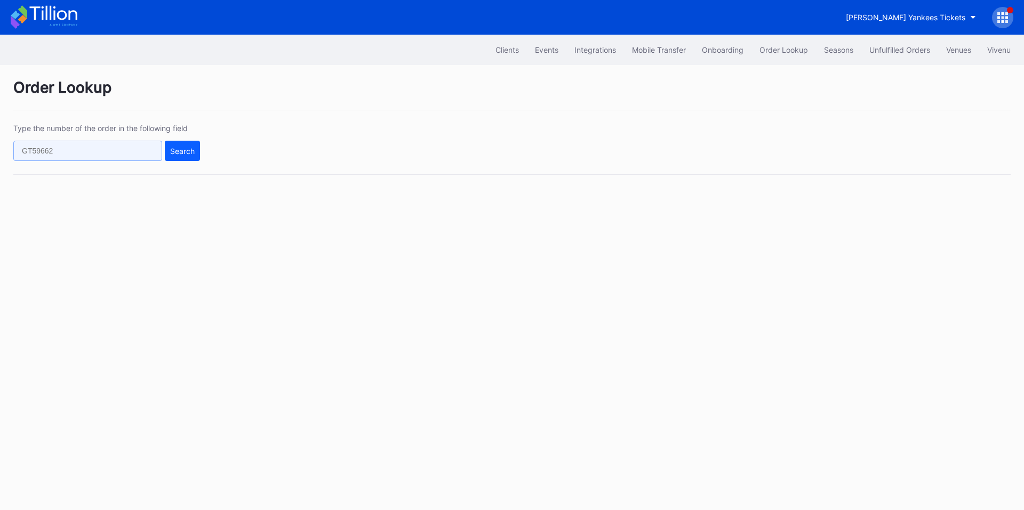
click at [123, 150] on input "text" at bounding box center [87, 151] width 149 height 20
paste input "621579625"
click at [173, 151] on div "Search" at bounding box center [182, 151] width 25 height 9
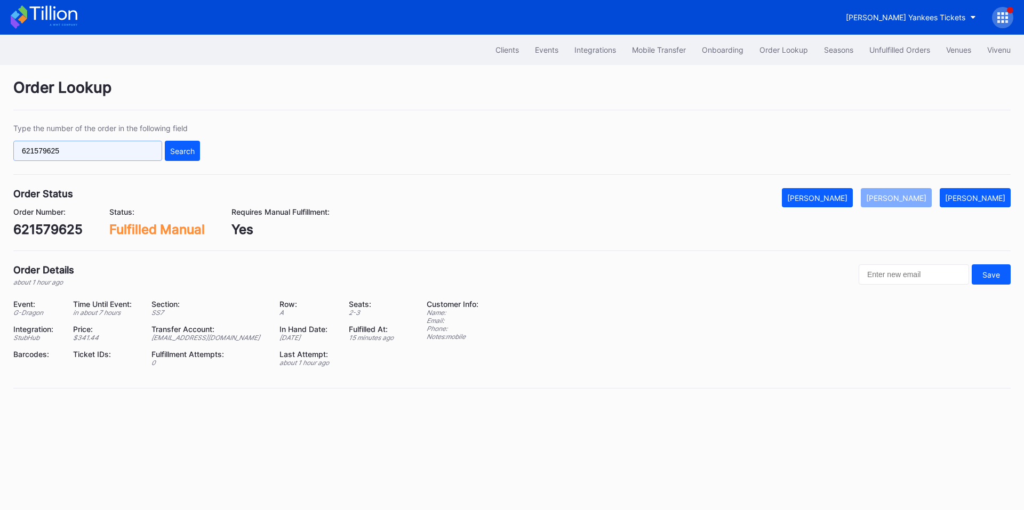
click at [95, 147] on input "621579625" at bounding box center [87, 151] width 149 height 20
paste input "567621392"
click at [173, 149] on div "Search" at bounding box center [182, 151] width 25 height 9
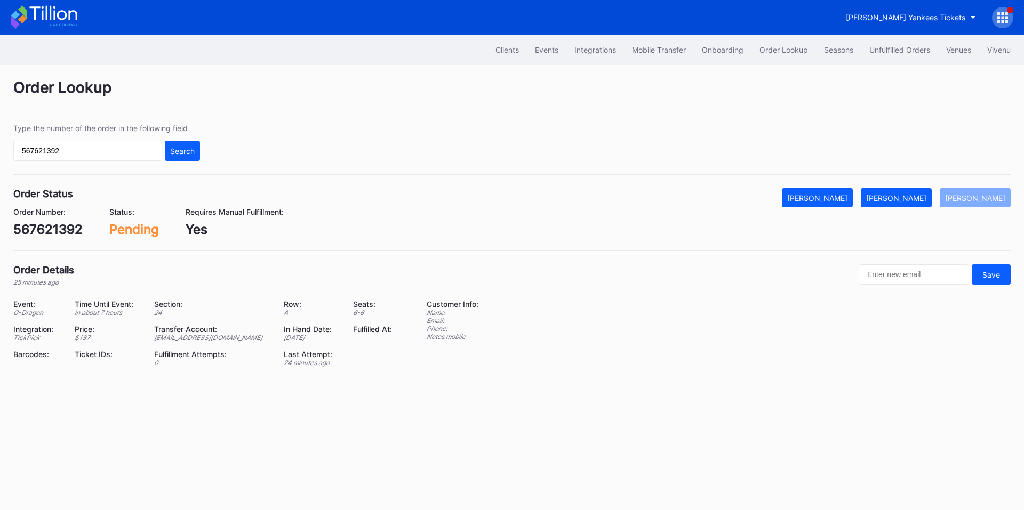
drag, startPoint x: 915, startPoint y: 198, endPoint x: 948, endPoint y: 199, distance: 33.1
click at [915, 198] on div "Mark Fulfilled" at bounding box center [896, 198] width 60 height 9
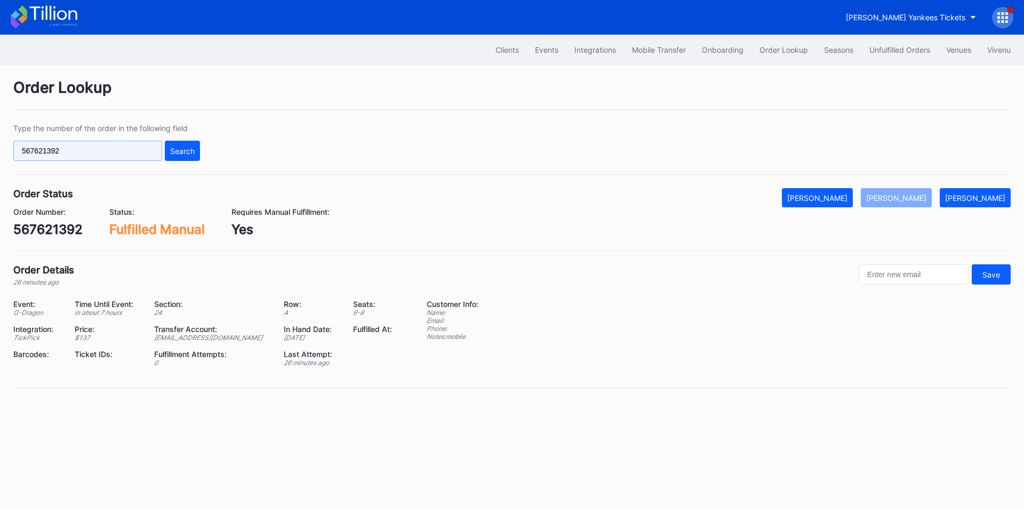
click at [91, 148] on input "567621392" at bounding box center [87, 151] width 149 height 20
paste input "621586184"
type input "621586184"
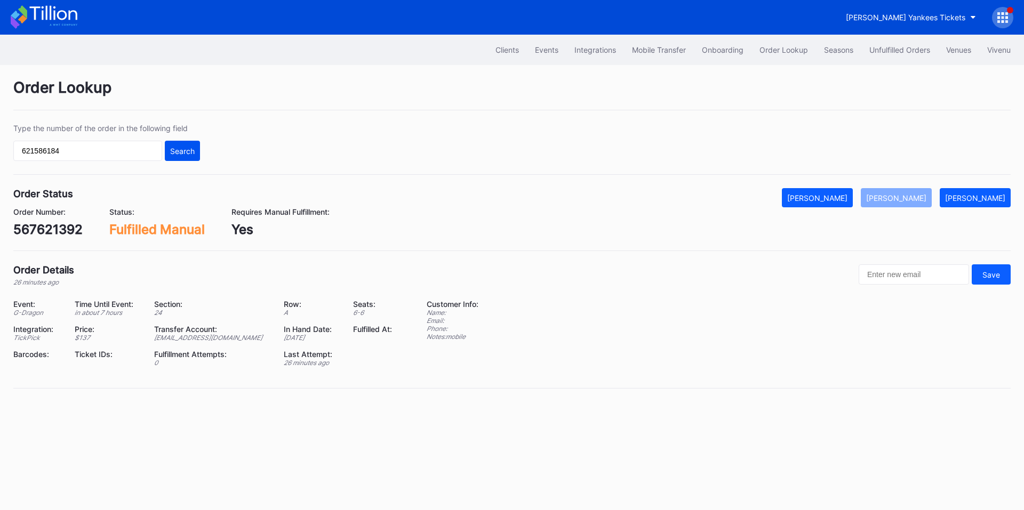
click at [190, 158] on button "Search" at bounding box center [182, 151] width 35 height 20
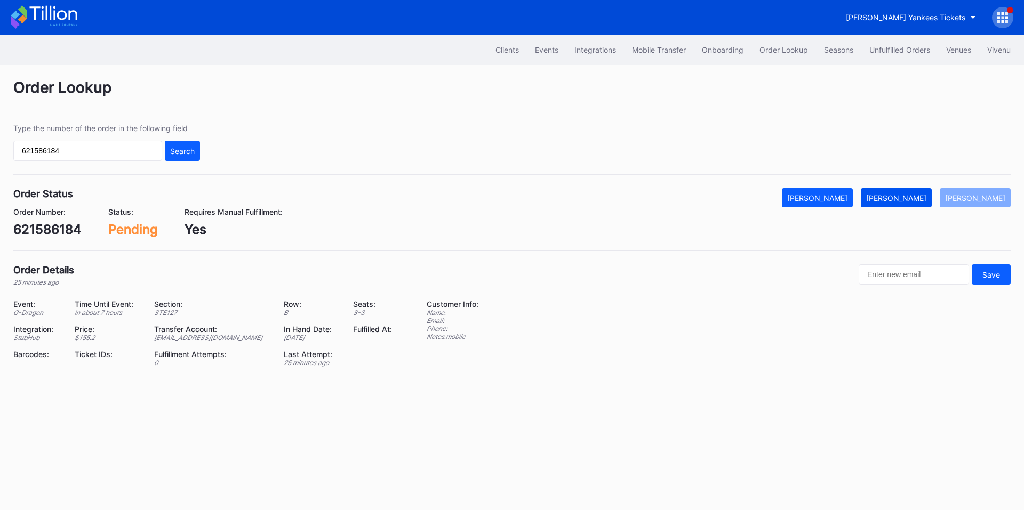
click at [903, 199] on div "Mark Fulfilled" at bounding box center [896, 198] width 60 height 9
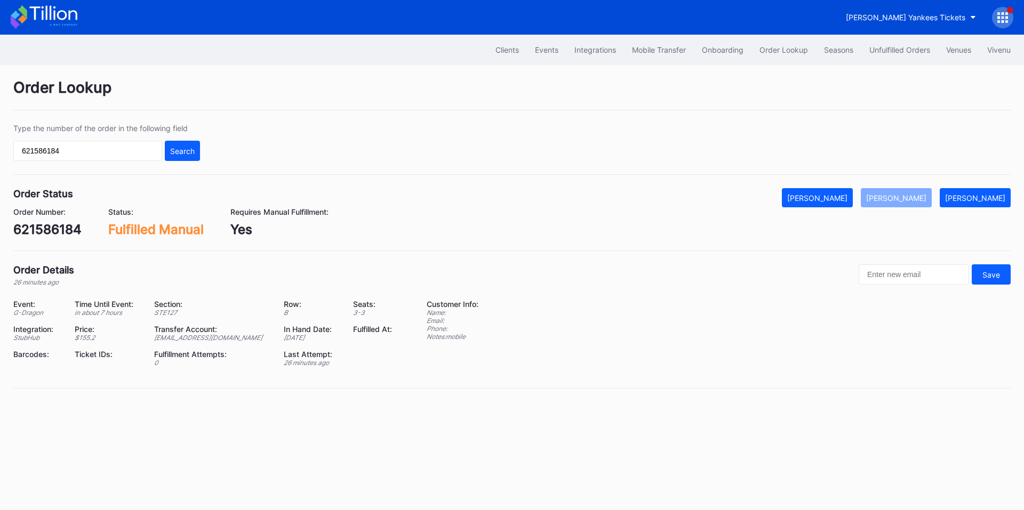
click at [873, 49] on div "Unfulfilled Orders" at bounding box center [899, 49] width 61 height 9
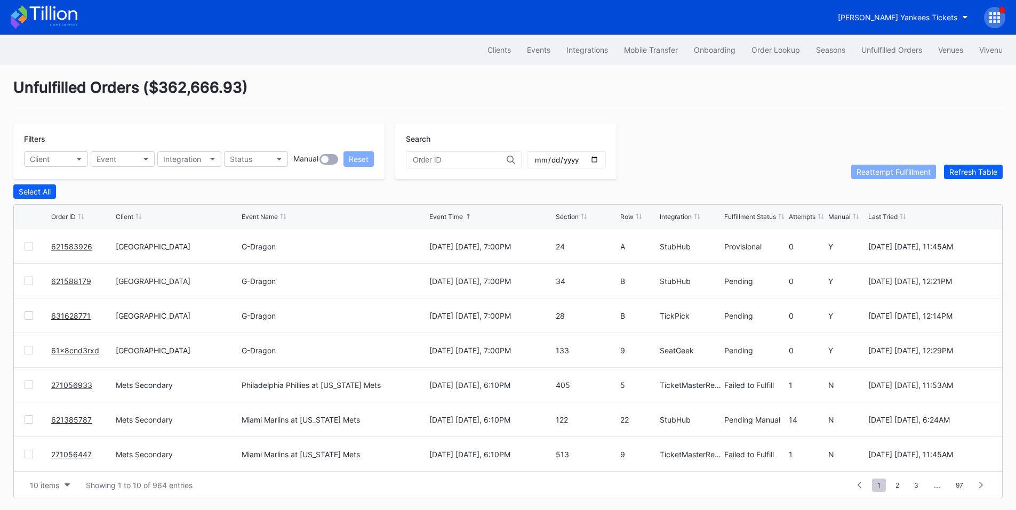
click at [76, 284] on link "621588179" at bounding box center [71, 281] width 40 height 9
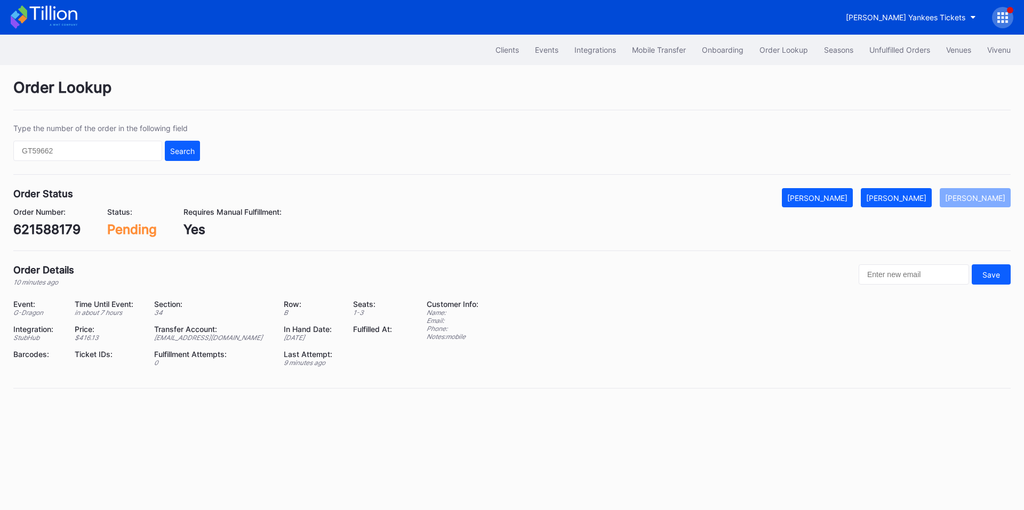
click at [51, 226] on div "621588179" at bounding box center [46, 229] width 67 height 15
copy div "621588179"
click at [906, 195] on div "[PERSON_NAME]" at bounding box center [896, 198] width 60 height 9
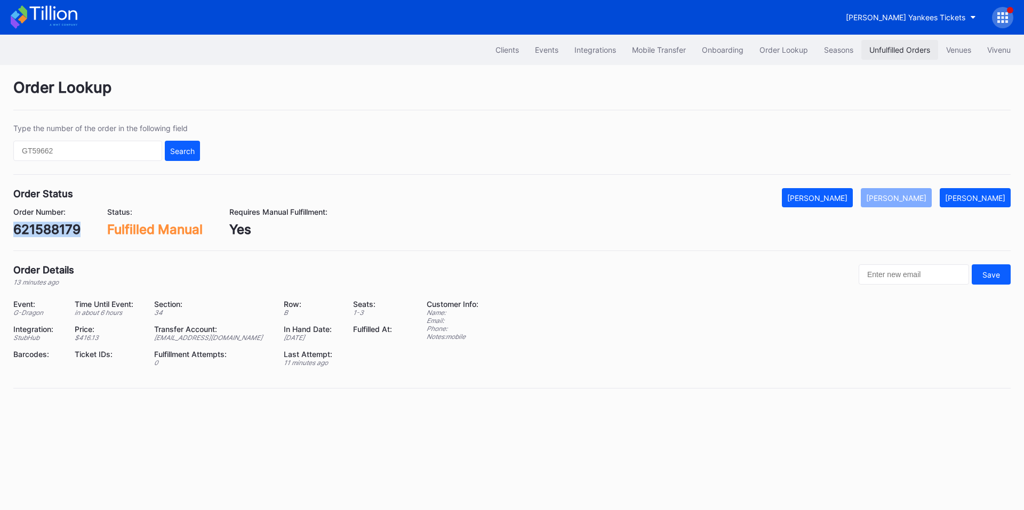
click at [888, 44] on button "Unfulfilled Orders" at bounding box center [899, 50] width 77 height 20
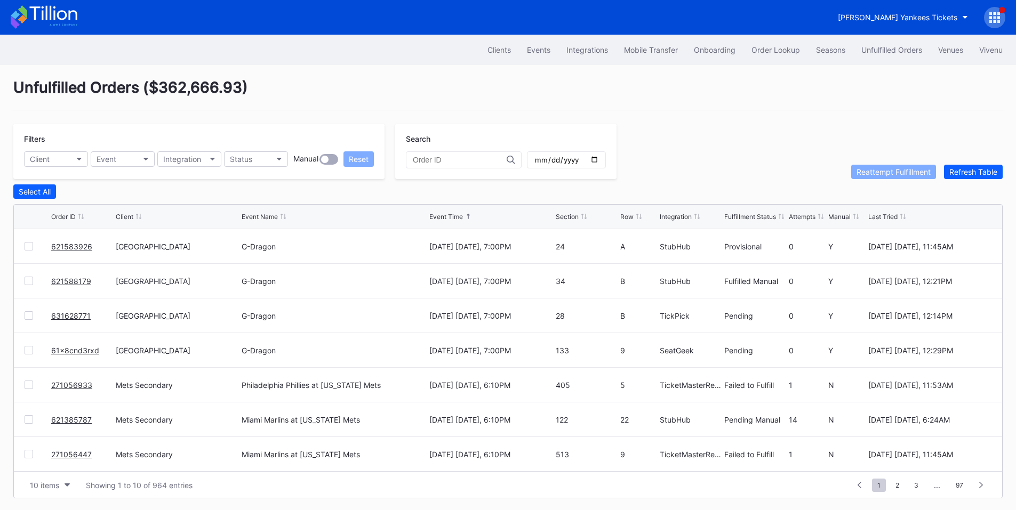
click at [69, 321] on link "631628771" at bounding box center [70, 316] width 39 height 9
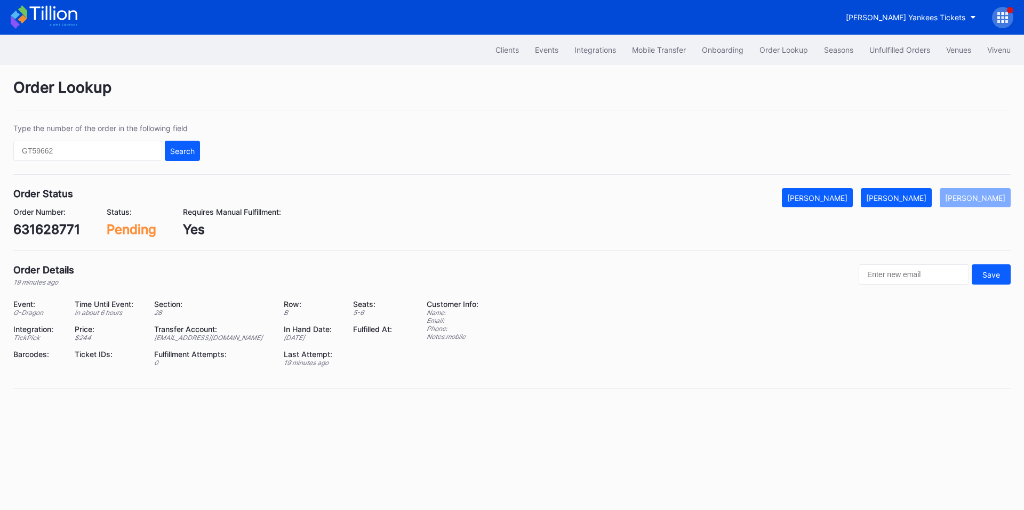
click at [44, 231] on div "631628771" at bounding box center [46, 229] width 67 height 15
copy div "631628771"
drag, startPoint x: 917, startPoint y: 196, endPoint x: 847, endPoint y: 73, distance: 141.5
click at [917, 196] on div "[PERSON_NAME]" at bounding box center [896, 198] width 60 height 9
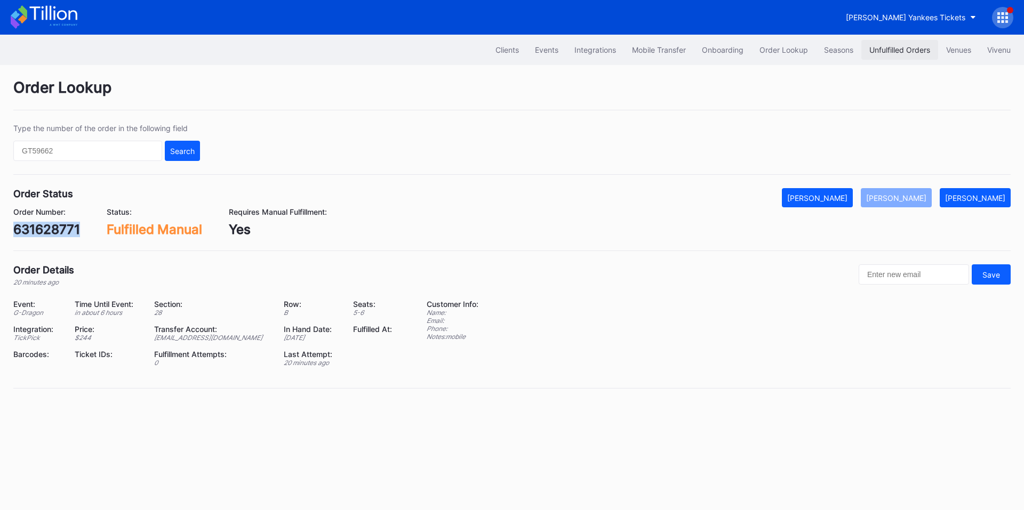
click at [900, 51] on div "Unfulfilled Orders" at bounding box center [899, 49] width 61 height 9
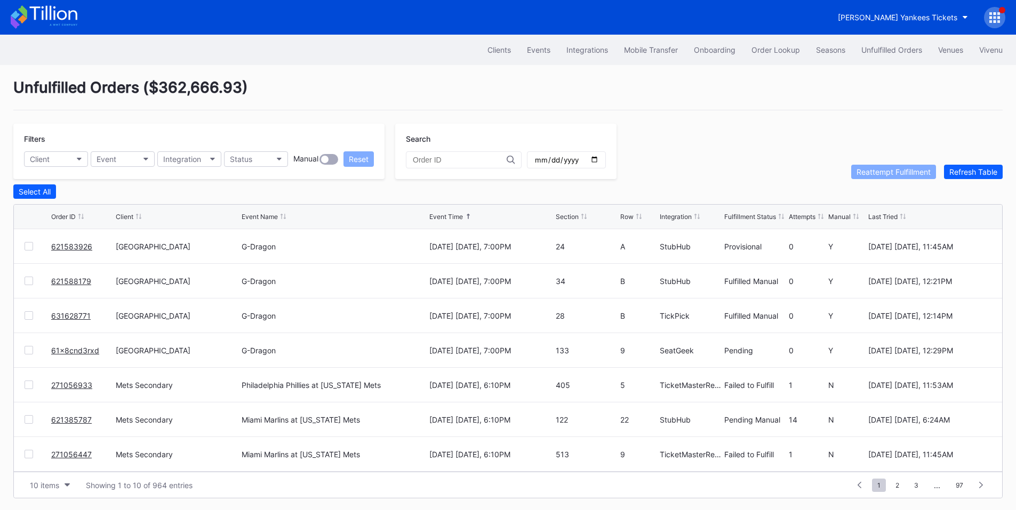
click at [83, 355] on link "61x8cnd3rxd" at bounding box center [75, 350] width 48 height 9
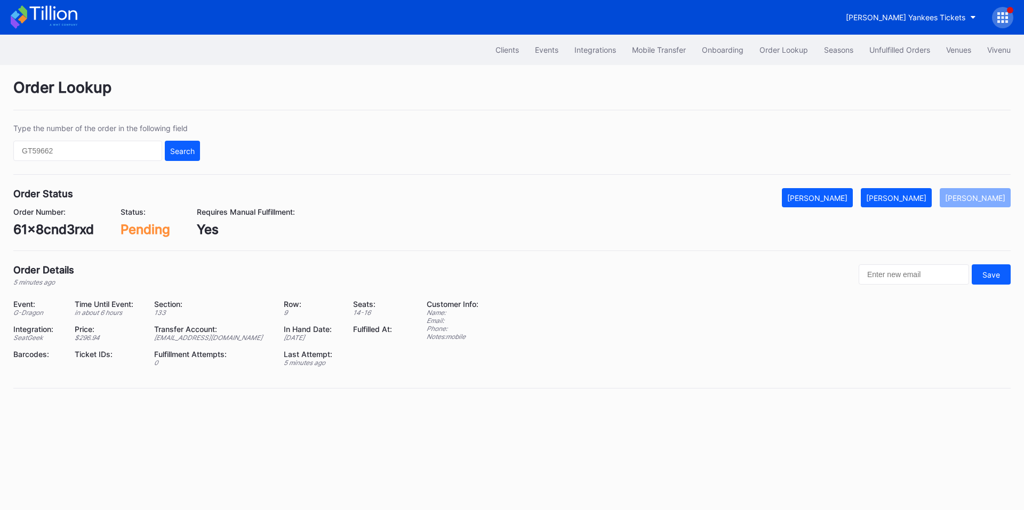
click at [62, 235] on div "61x8cnd3rxd" at bounding box center [53, 229] width 81 height 15
copy div "61x8cnd3rxd"
click at [911, 195] on div "[PERSON_NAME]" at bounding box center [896, 198] width 60 height 9
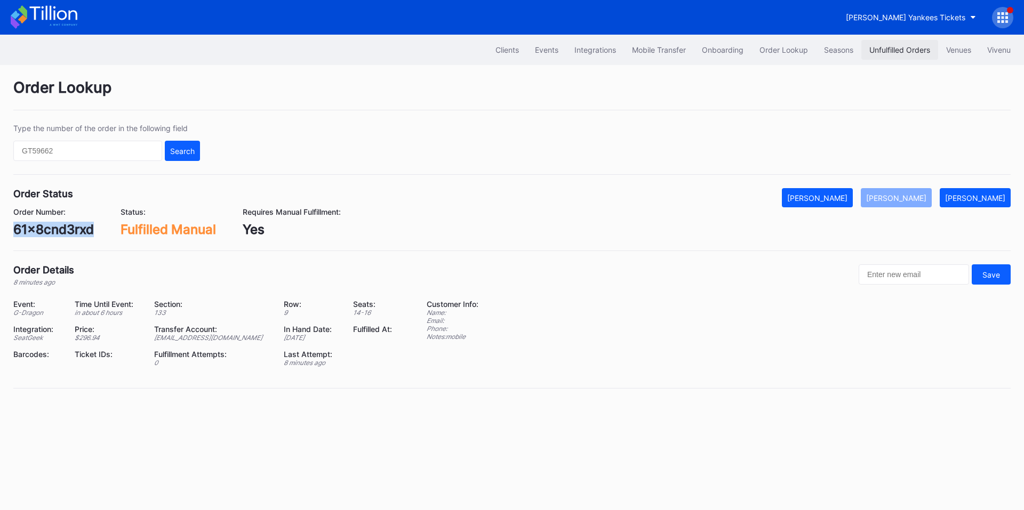
click at [890, 47] on div "Unfulfilled Orders" at bounding box center [899, 49] width 61 height 9
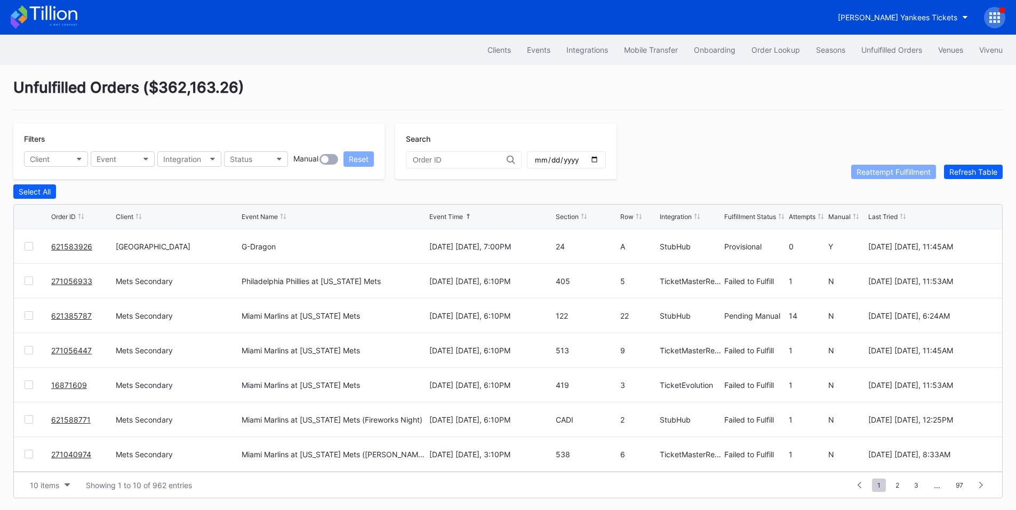
click at [76, 251] on link "621583926" at bounding box center [71, 246] width 41 height 9
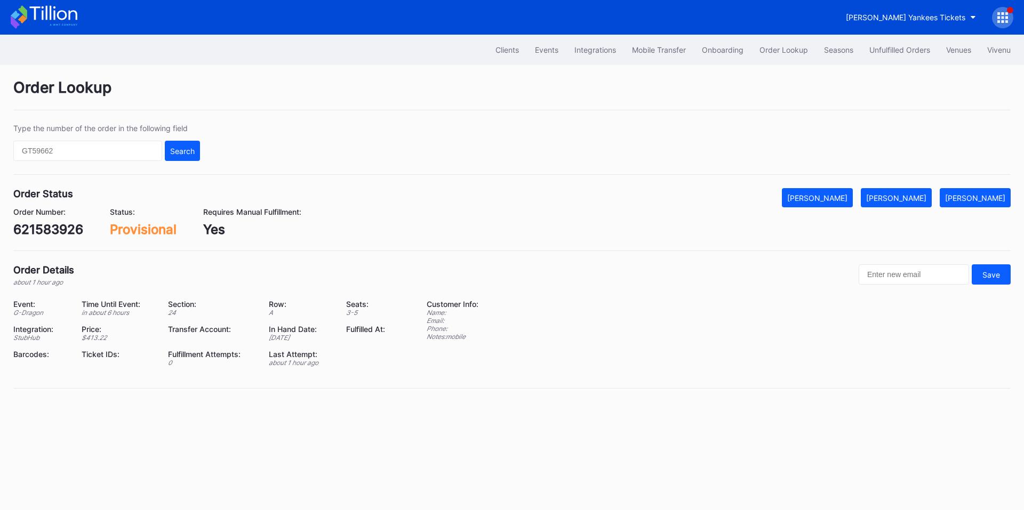
click at [44, 231] on div "621583926" at bounding box center [48, 229] width 70 height 15
copy div "621583926"
click at [912, 51] on div "Unfulfilled Orders" at bounding box center [899, 49] width 61 height 9
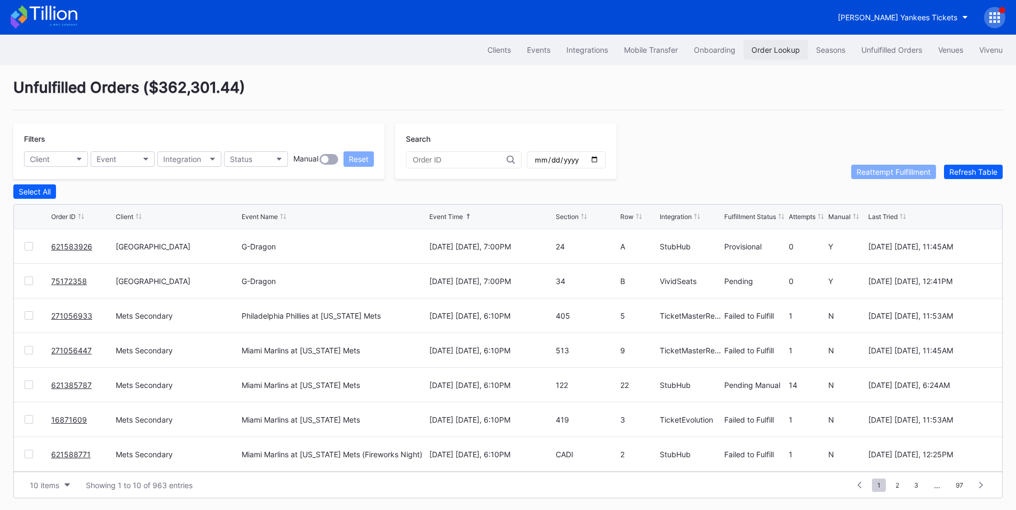
click at [781, 49] on div "Order Lookup" at bounding box center [776, 49] width 49 height 9
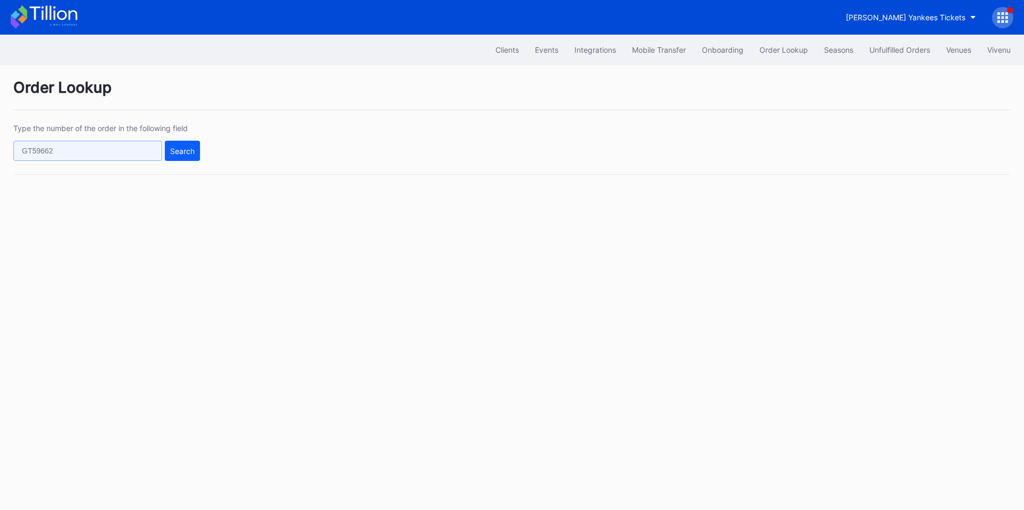
click at [88, 149] on input "text" at bounding box center [87, 151] width 149 height 20
paste input "621583926"
type input "621583926"
click at [167, 158] on button "Search" at bounding box center [182, 151] width 35 height 20
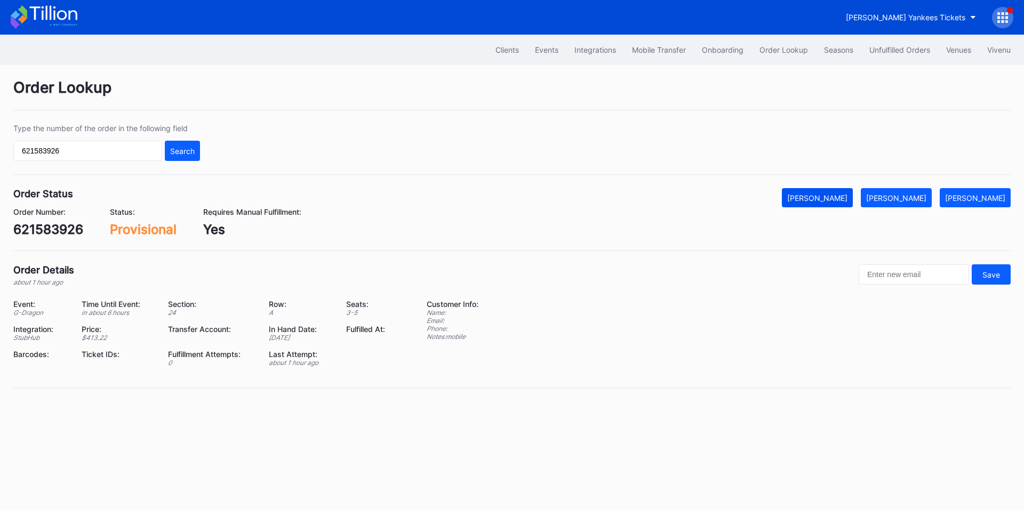
click at [848, 195] on div "[PERSON_NAME]" at bounding box center [817, 198] width 60 height 9
click at [912, 52] on div "Unfulfilled Orders" at bounding box center [899, 49] width 61 height 9
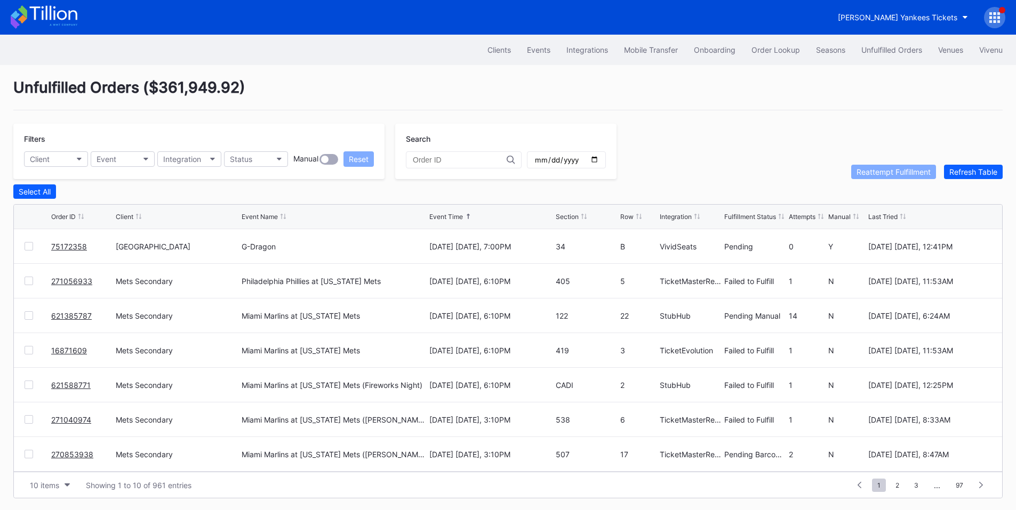
click at [78, 250] on link "75172358" at bounding box center [69, 246] width 36 height 9
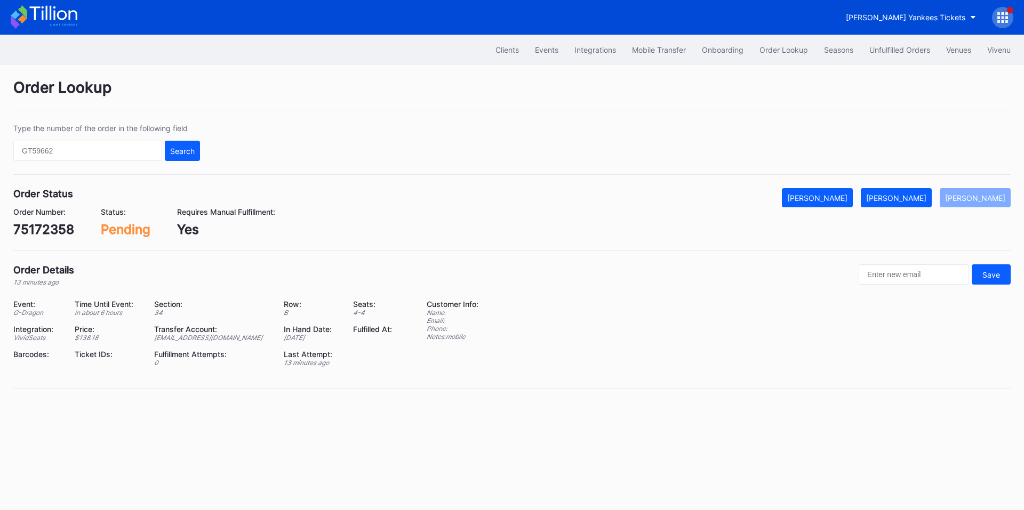
click at [34, 230] on div "75172358" at bounding box center [43, 229] width 61 height 15
copy div "75172358"
click at [900, 194] on div "[PERSON_NAME]" at bounding box center [896, 198] width 60 height 9
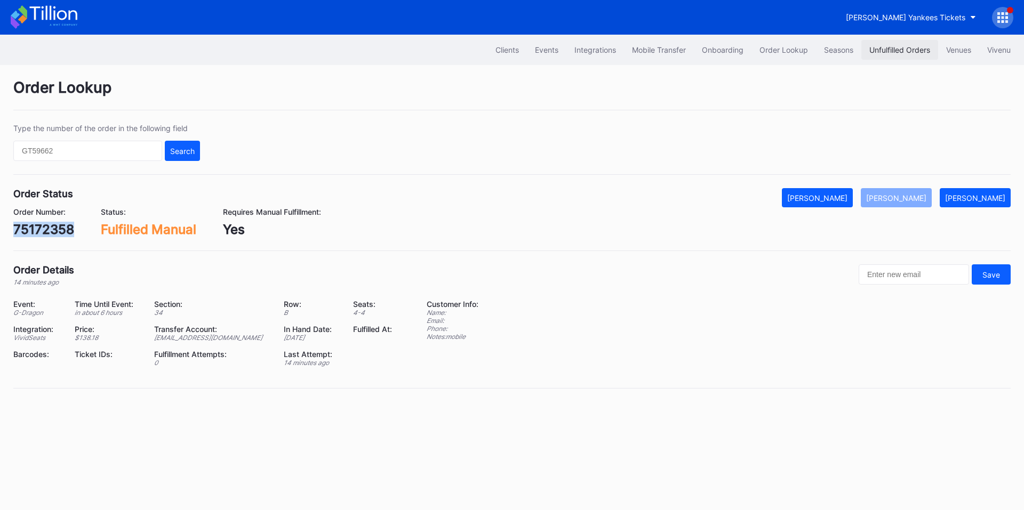
click at [893, 52] on div "Unfulfilled Orders" at bounding box center [899, 49] width 61 height 9
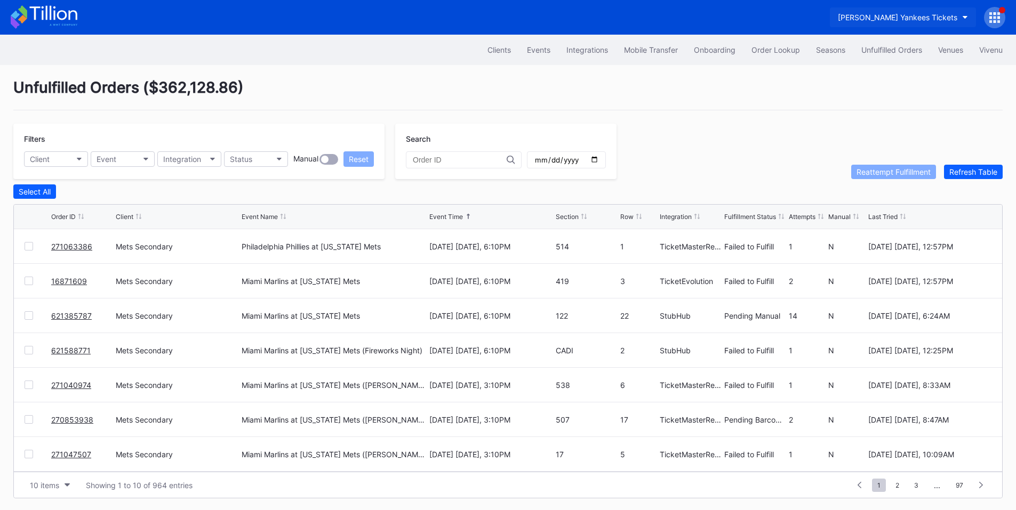
click at [911, 13] on div "[PERSON_NAME] Yankees Tickets" at bounding box center [897, 17] width 119 height 9
type input "pru"
click at [911, 63] on div "[GEOGRAPHIC_DATA]" at bounding box center [897, 66] width 75 height 9
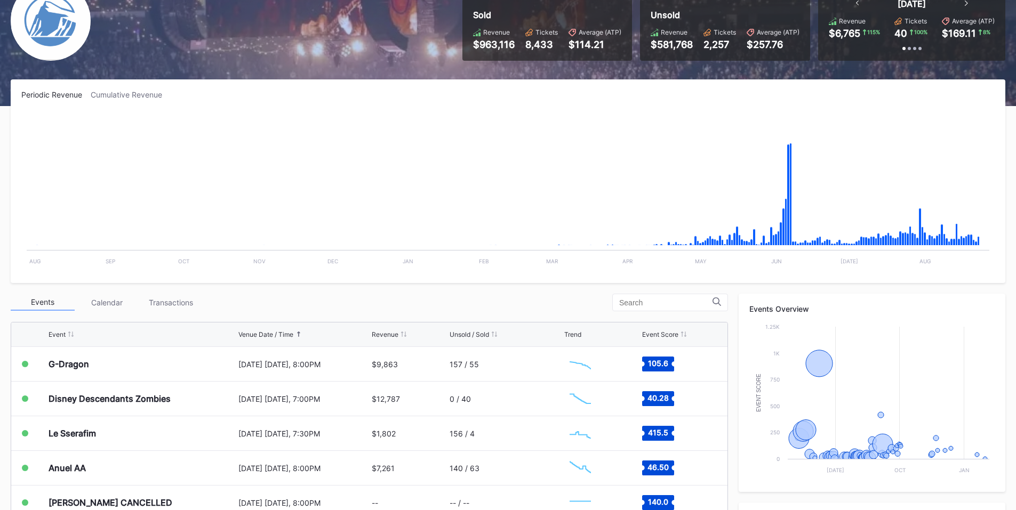
scroll to position [124, 0]
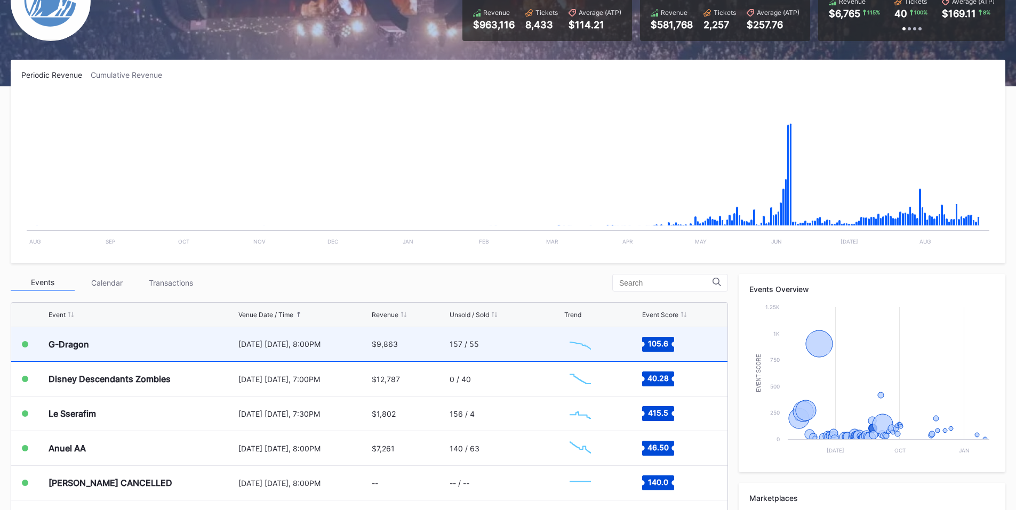
click at [467, 346] on div "157 / 55" at bounding box center [464, 344] width 29 height 9
